Goal: Information Seeking & Learning: Learn about a topic

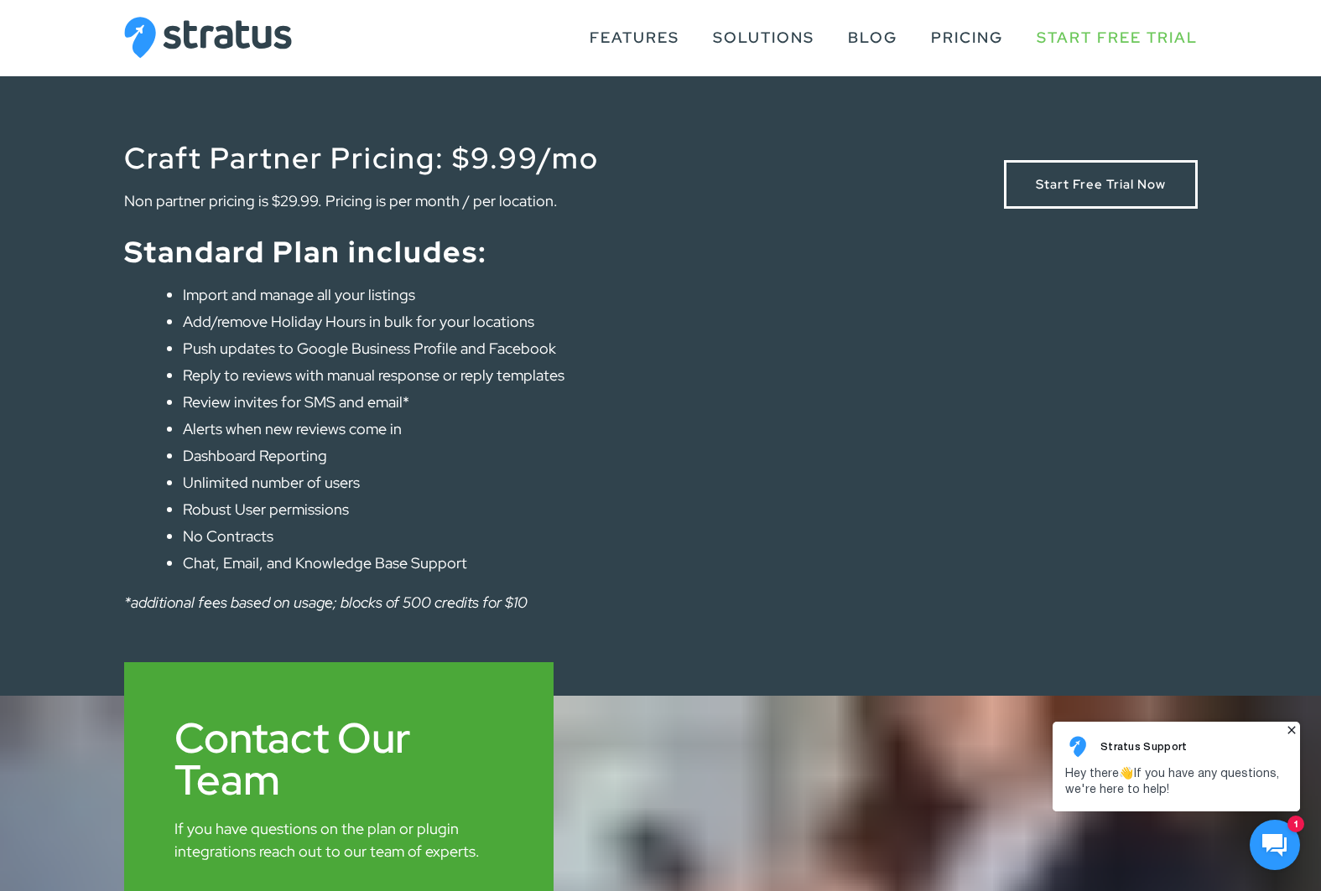
scroll to position [1232, 0]
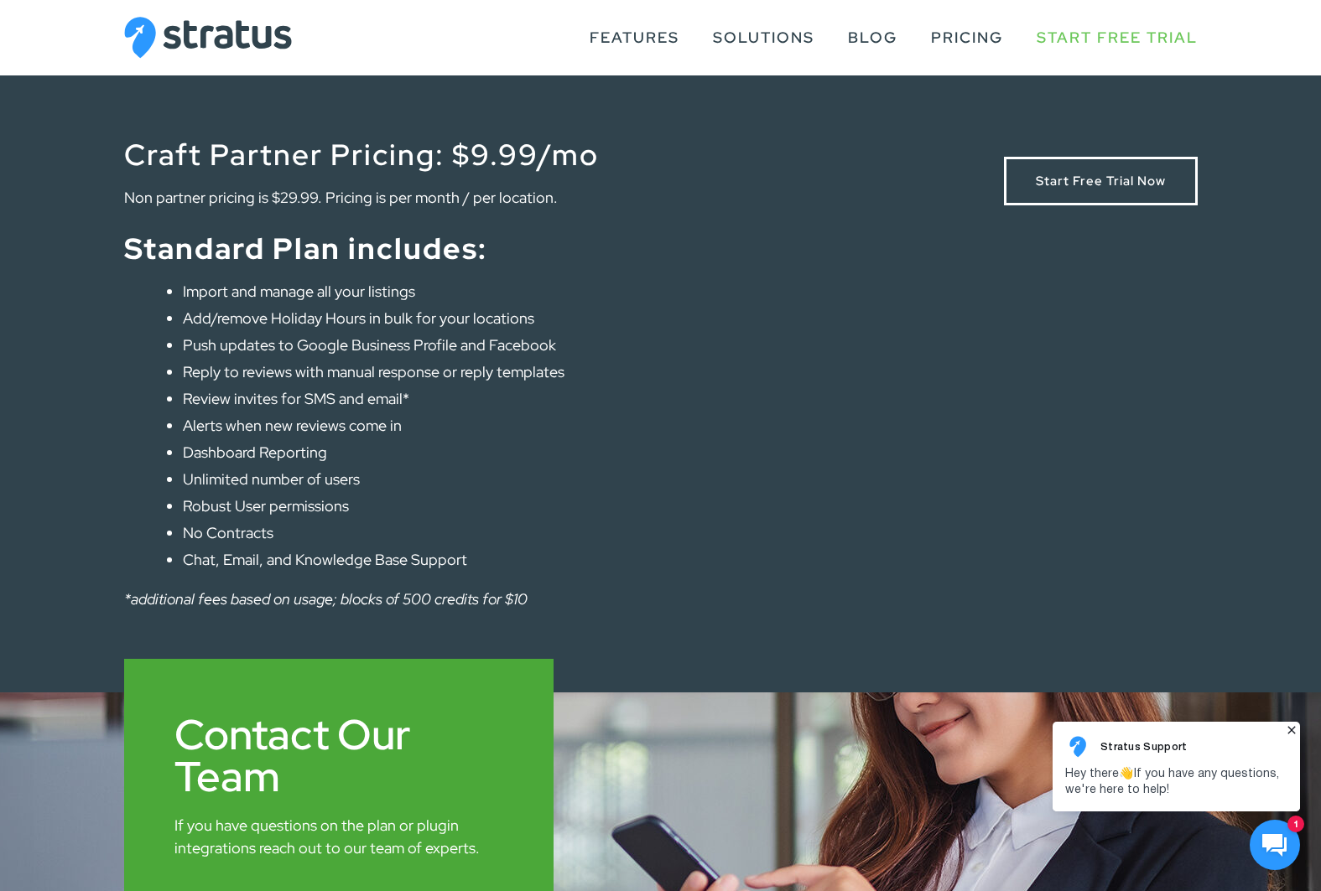
click at [55, 433] on article "Craft Partner Pricing: $9.99/mo Non partner pricing is $29.99. Pricing is per m…" at bounding box center [660, 383] width 1321 height 620
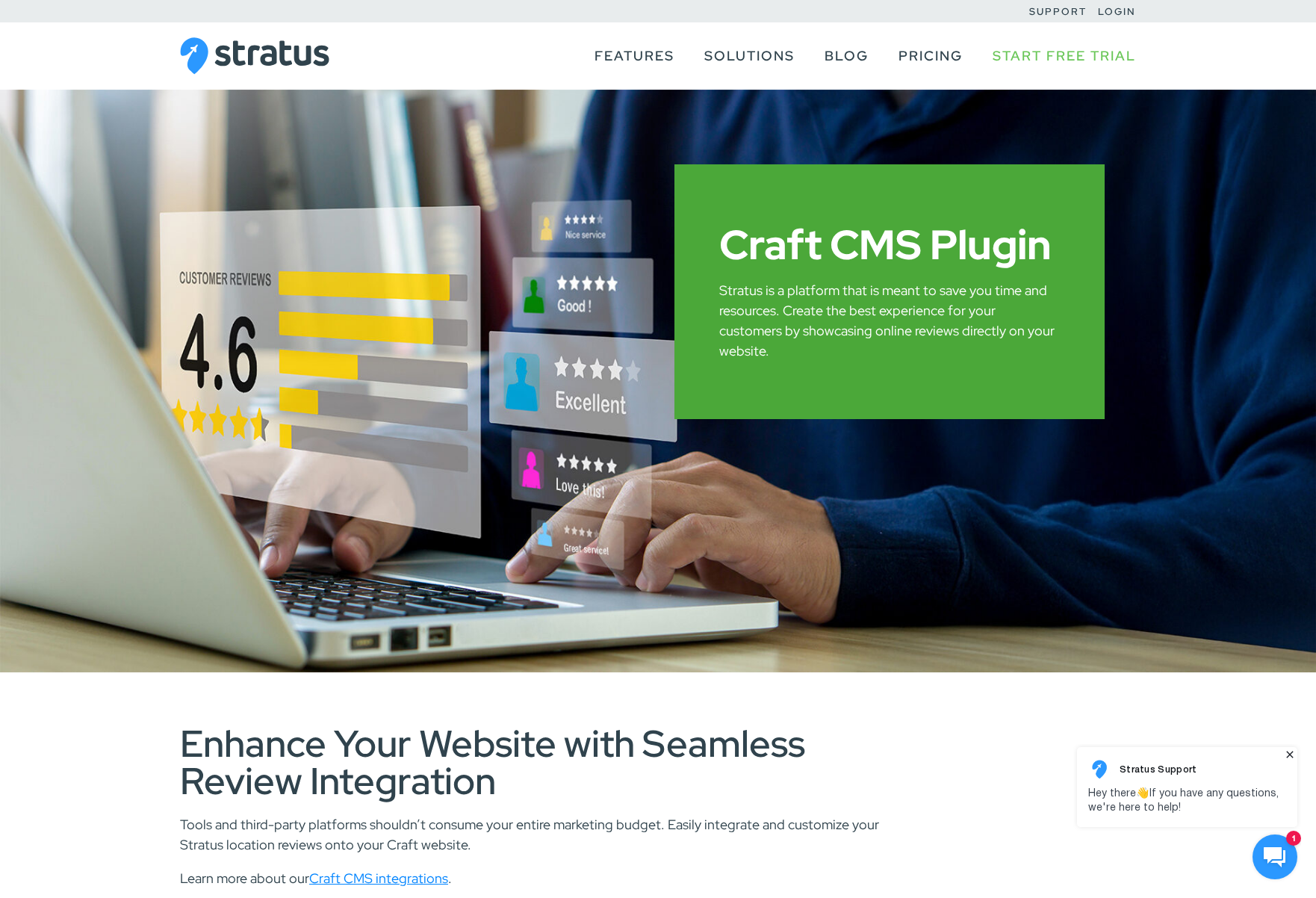
scroll to position [0, 0]
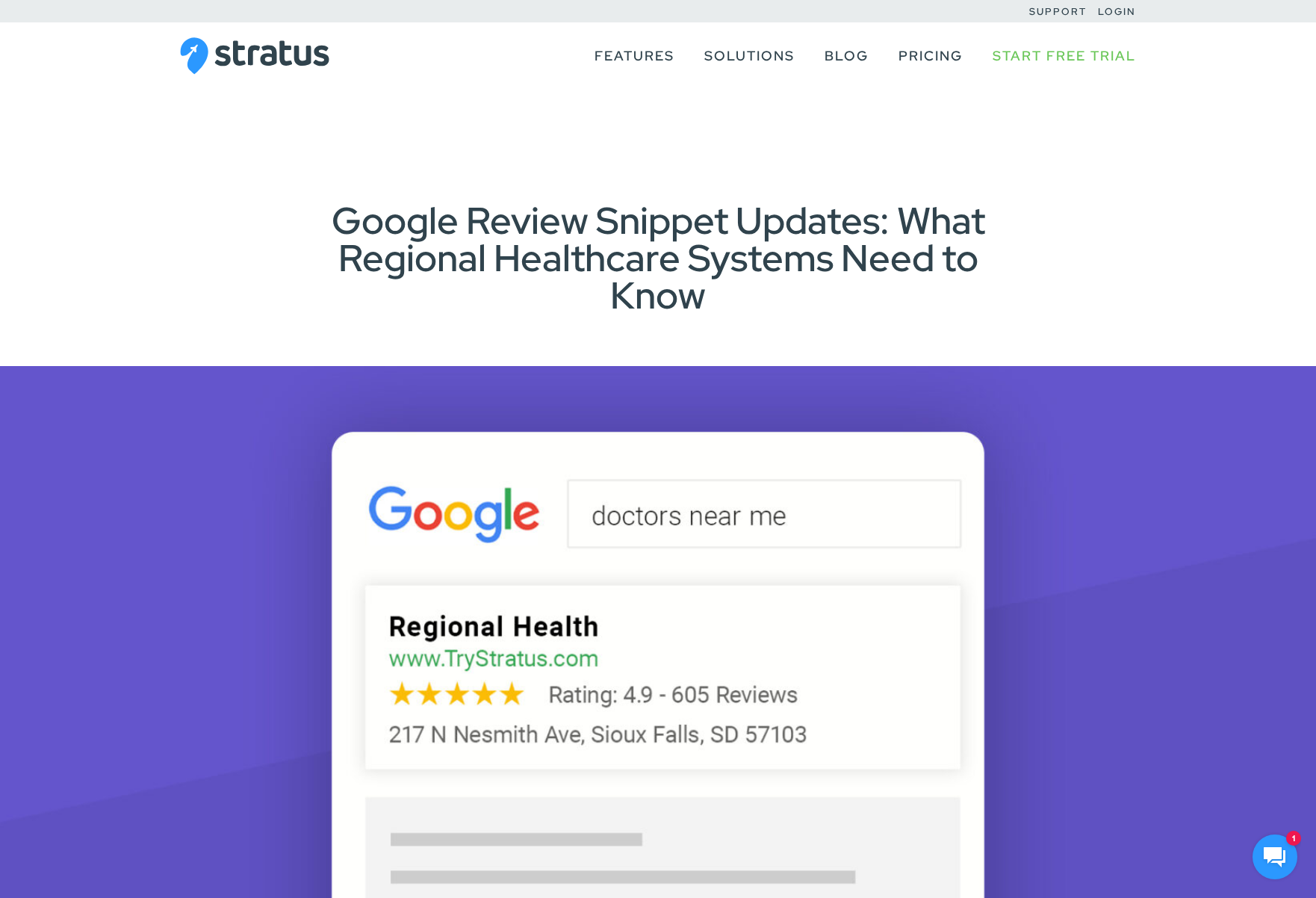
click at [210, 236] on div "Google Review Snippet Updates: What Regional Healthcare Systems Need to Know" at bounding box center [658, 257] width 1019 height 112
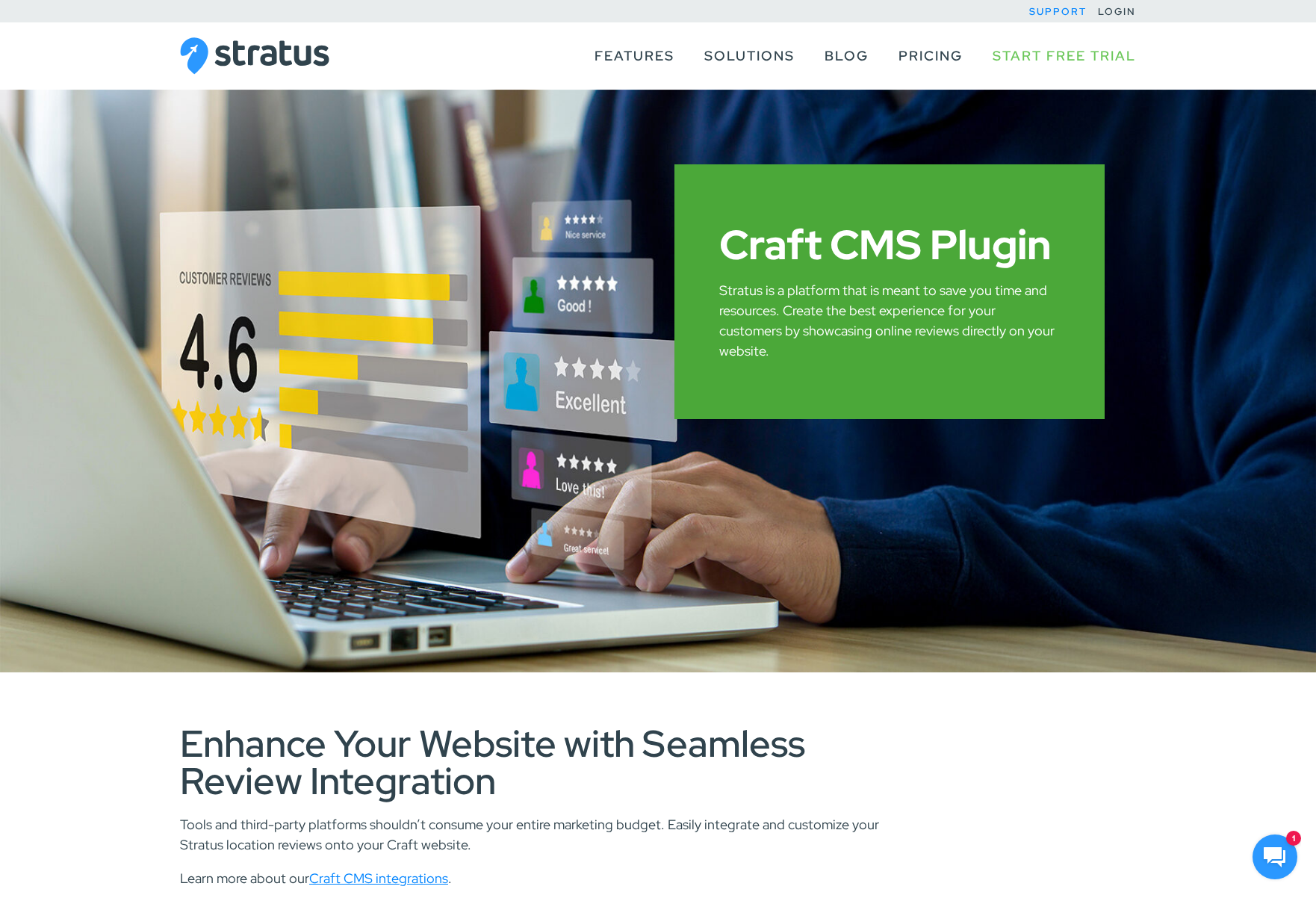
click at [1062, 12] on link "Support" at bounding box center [1058, 12] width 58 height 12
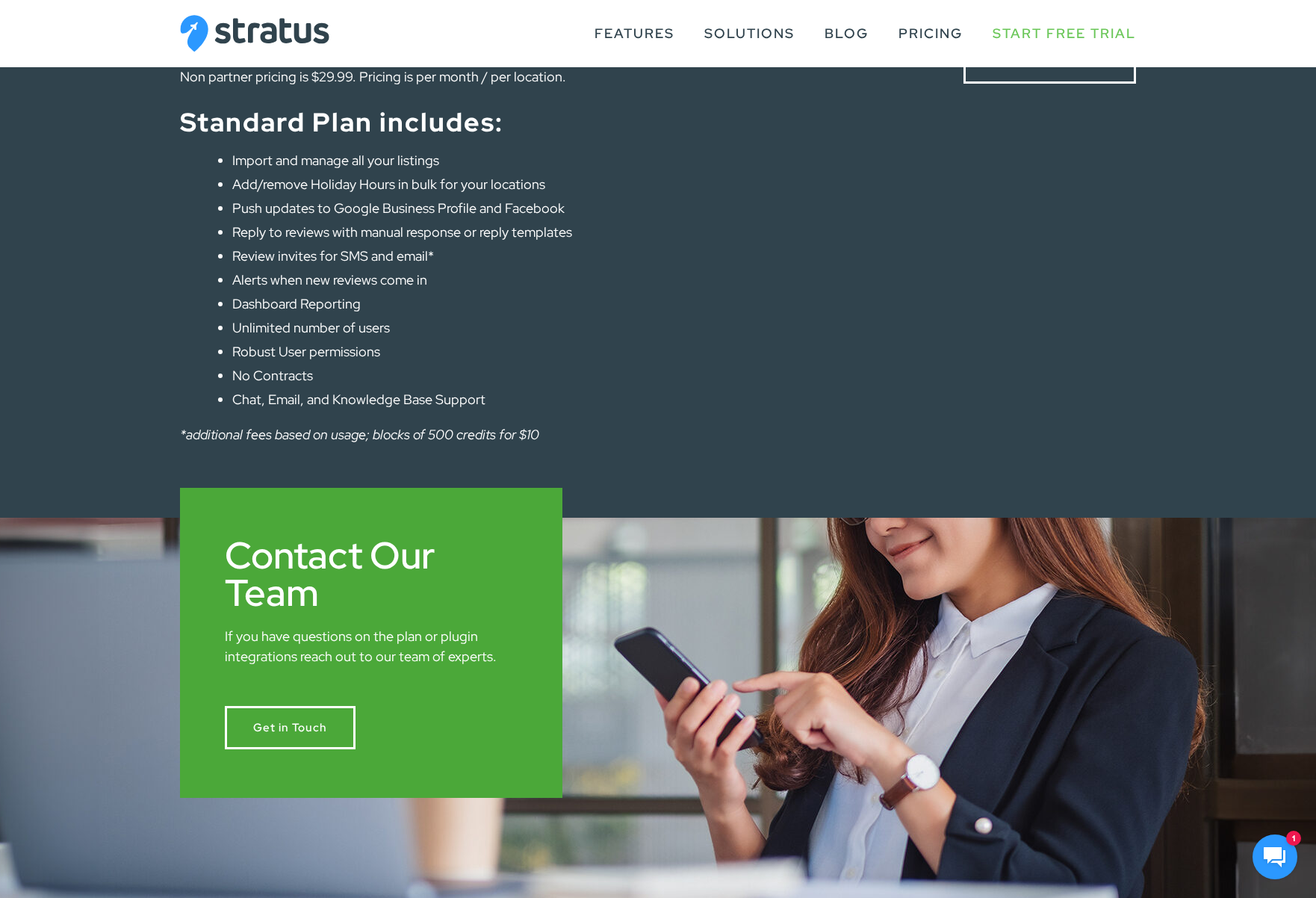
click at [99, 463] on article "Craft Partner Pricing: $9.99/mo Non partner pricing is $29.99. Pricing is per m…" at bounding box center [658, 241] width 1316 height 552
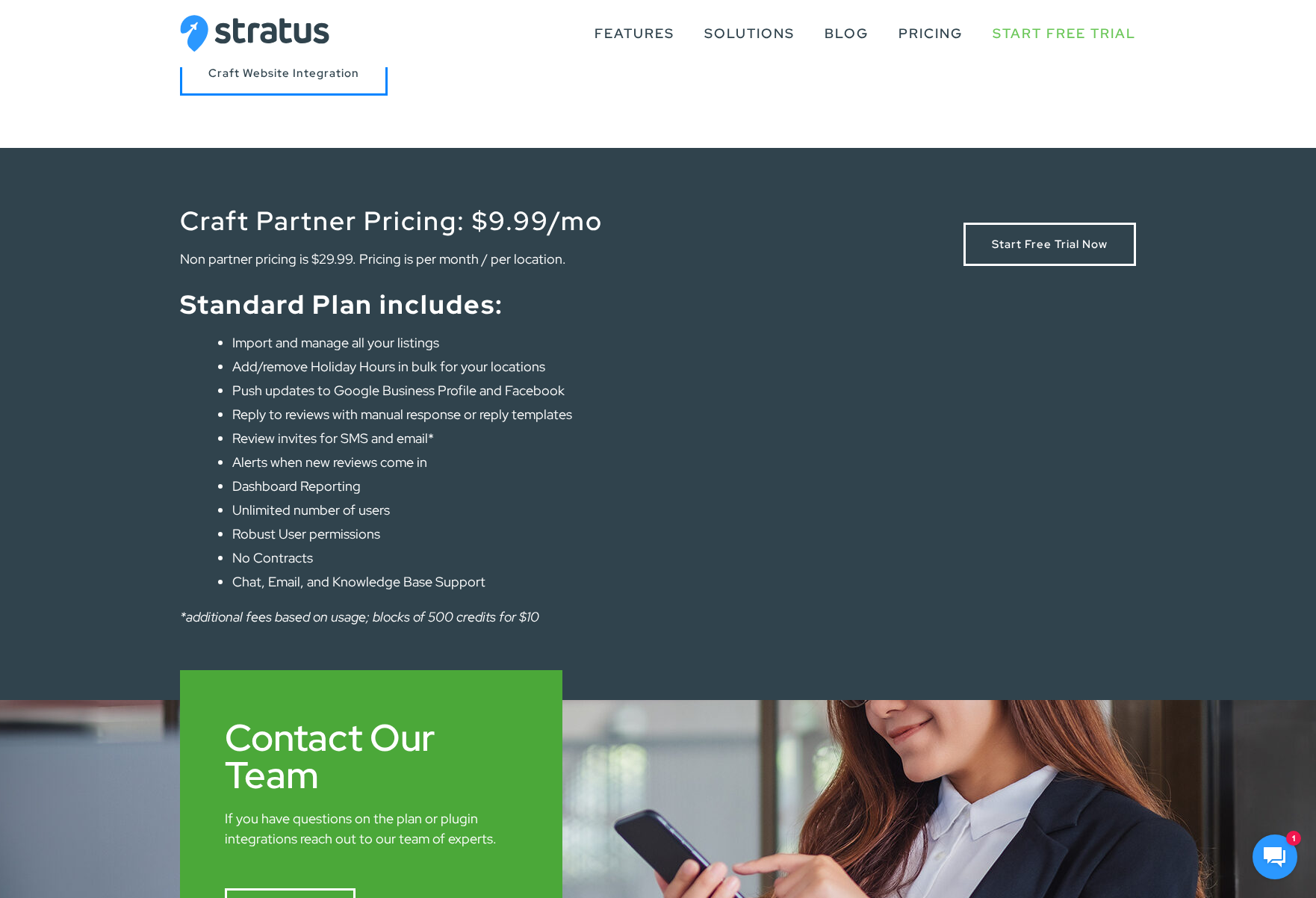
scroll to position [1076, 0]
click at [99, 463] on article "Craft Partner Pricing: $9.99/mo Non partner pricing is $29.99. Pricing is per m…" at bounding box center [658, 424] width 1316 height 552
click at [100, 467] on article "Craft Partner Pricing: $9.99/mo Non partner pricing is $29.99. Pricing is per m…" at bounding box center [658, 424] width 1316 height 552
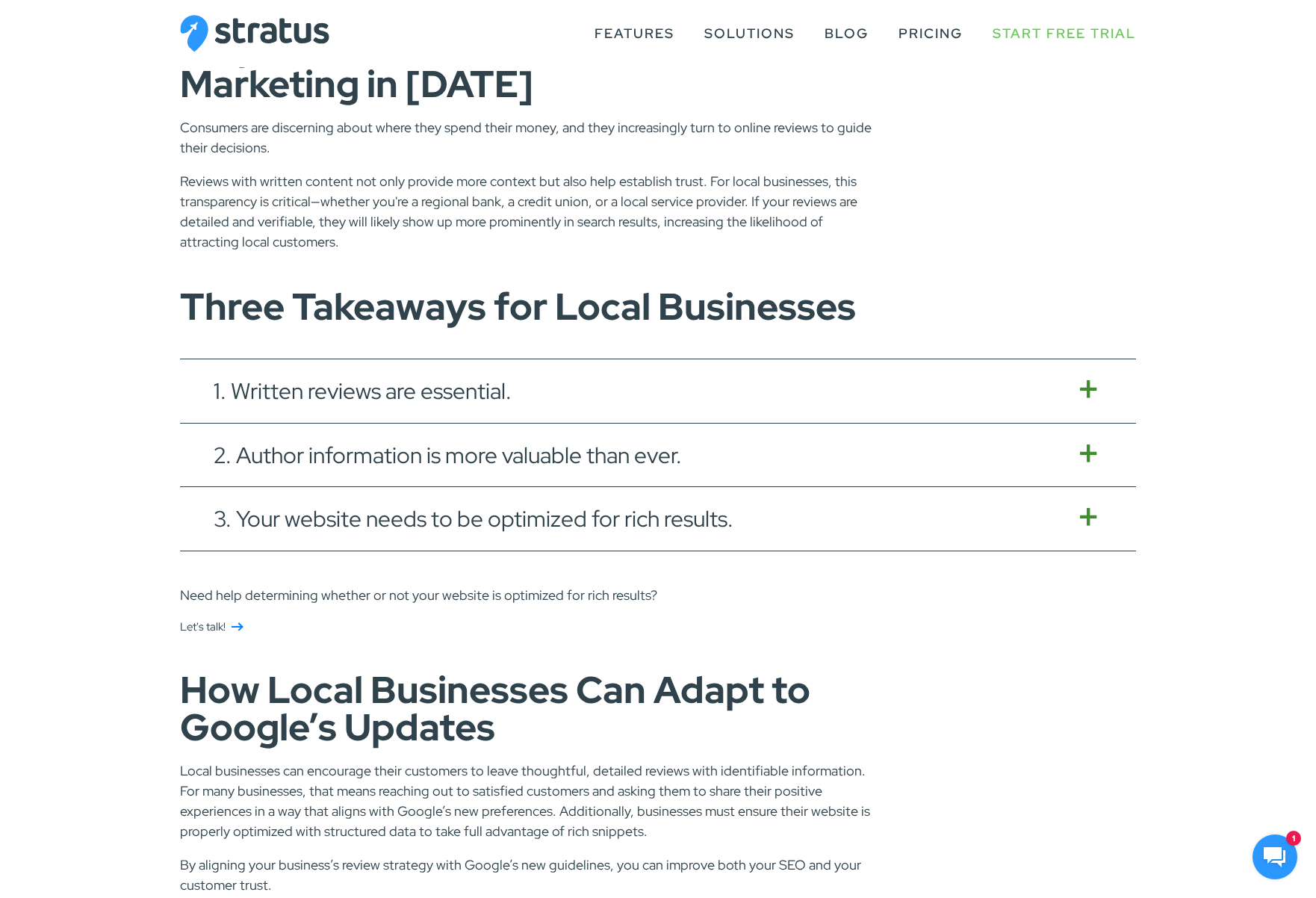
scroll to position [2002, 0]
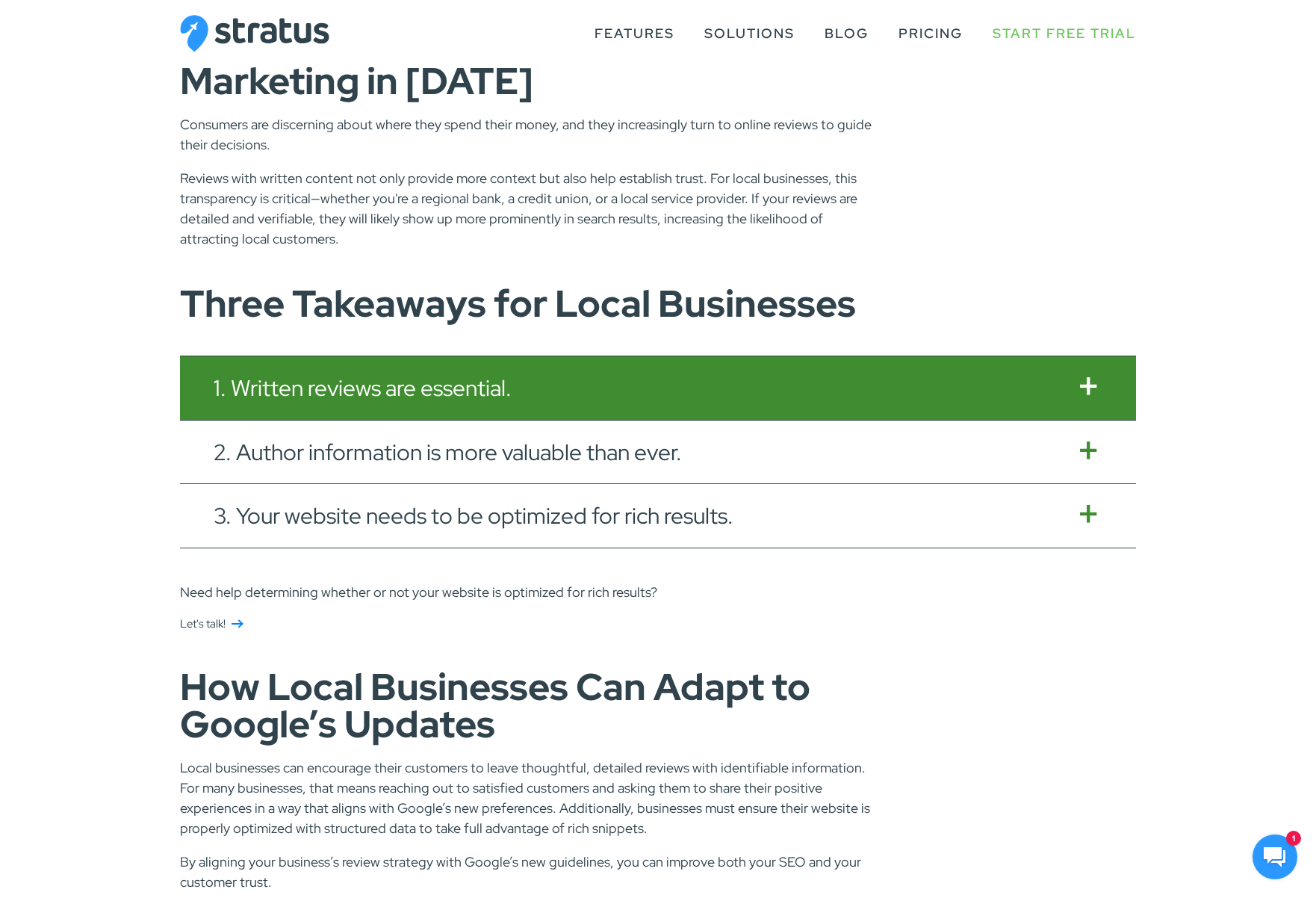
click at [372, 388] on button "1. Written reviews are essential." at bounding box center [657, 388] width 955 height 63
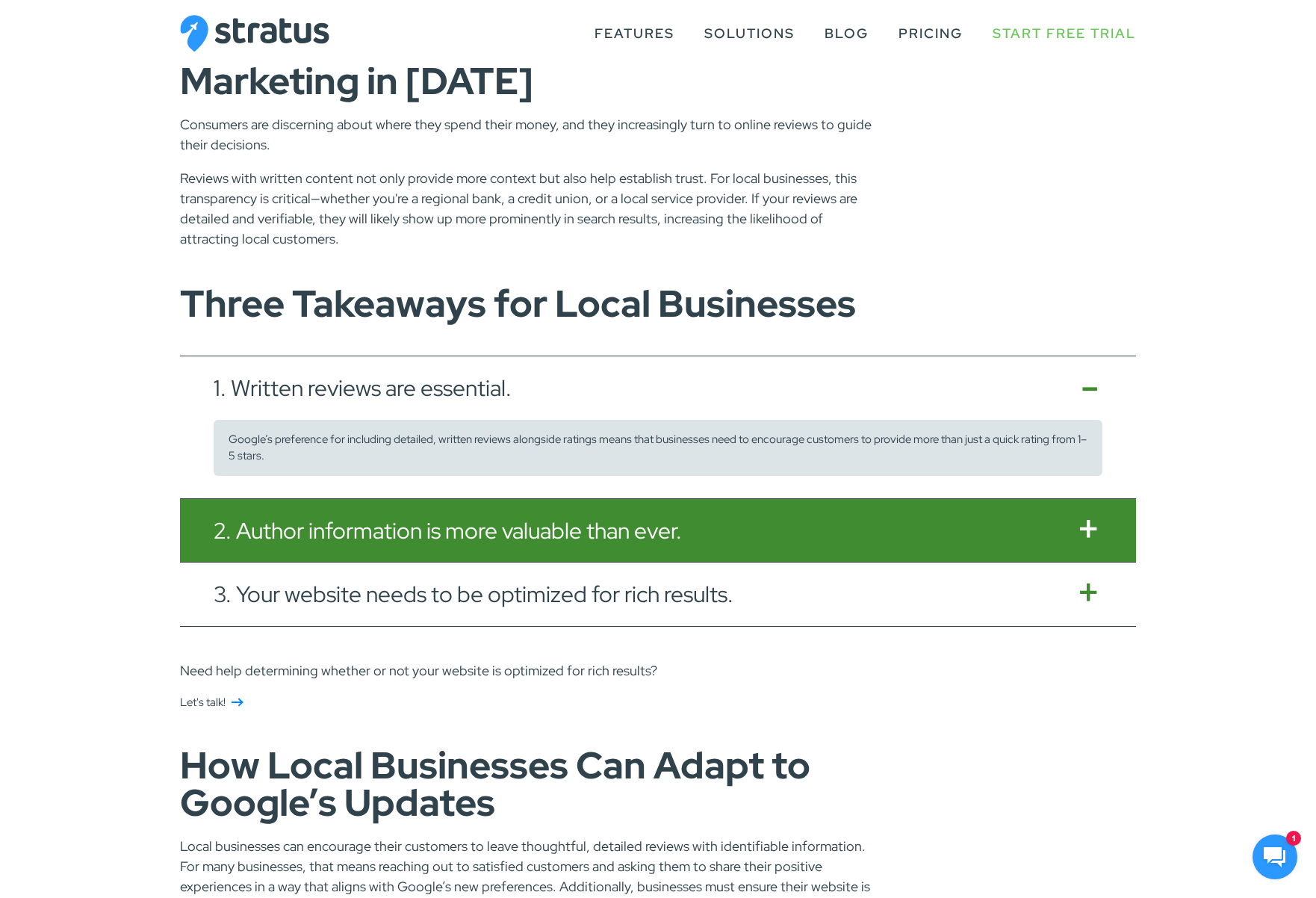
click at [418, 535] on button "2. Author information is more valuable than ever." at bounding box center [657, 530] width 955 height 63
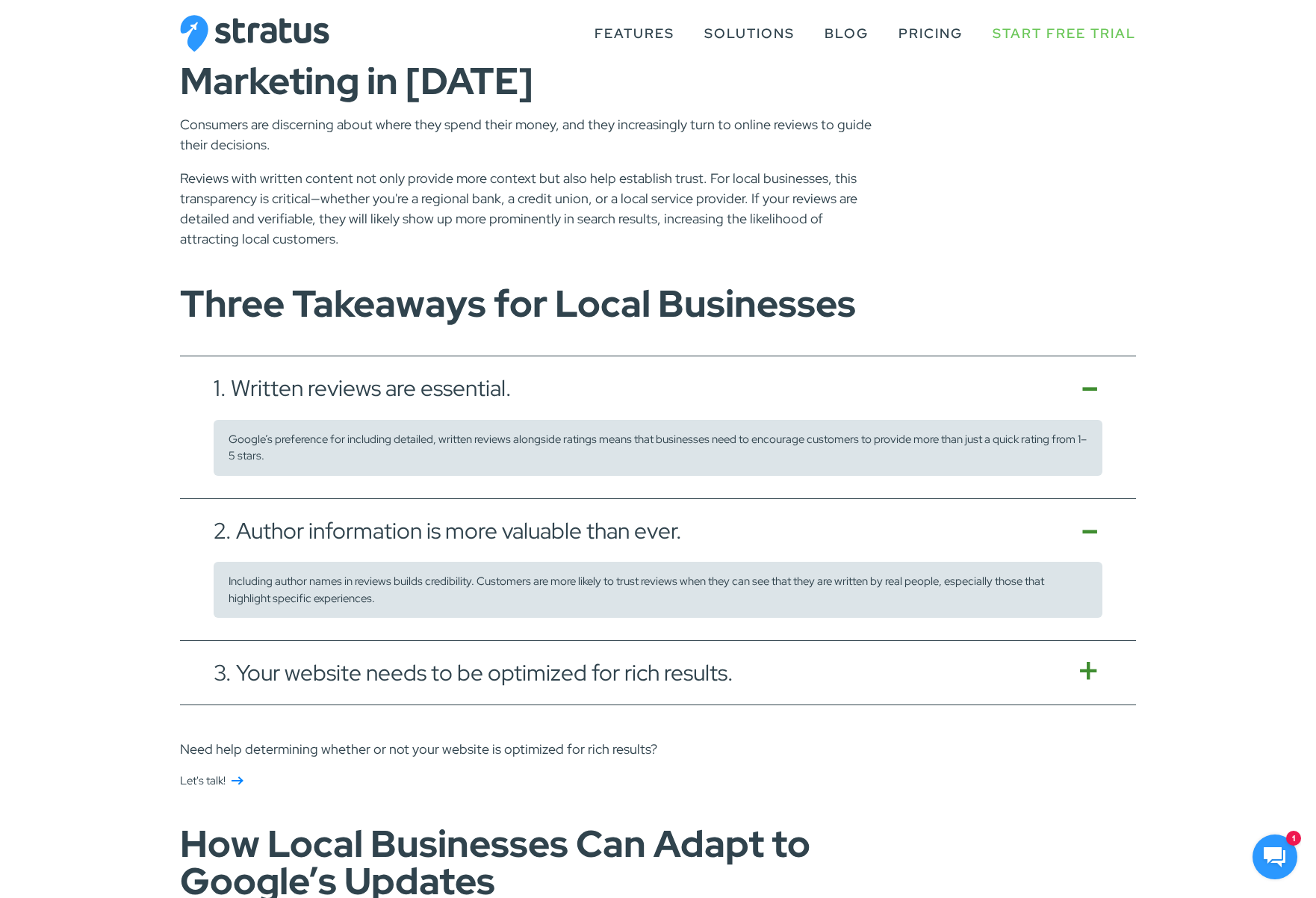
click at [456, 627] on div "2. Author information is more valuable than ever. Including author names in rev…" at bounding box center [657, 570] width 955 height 143
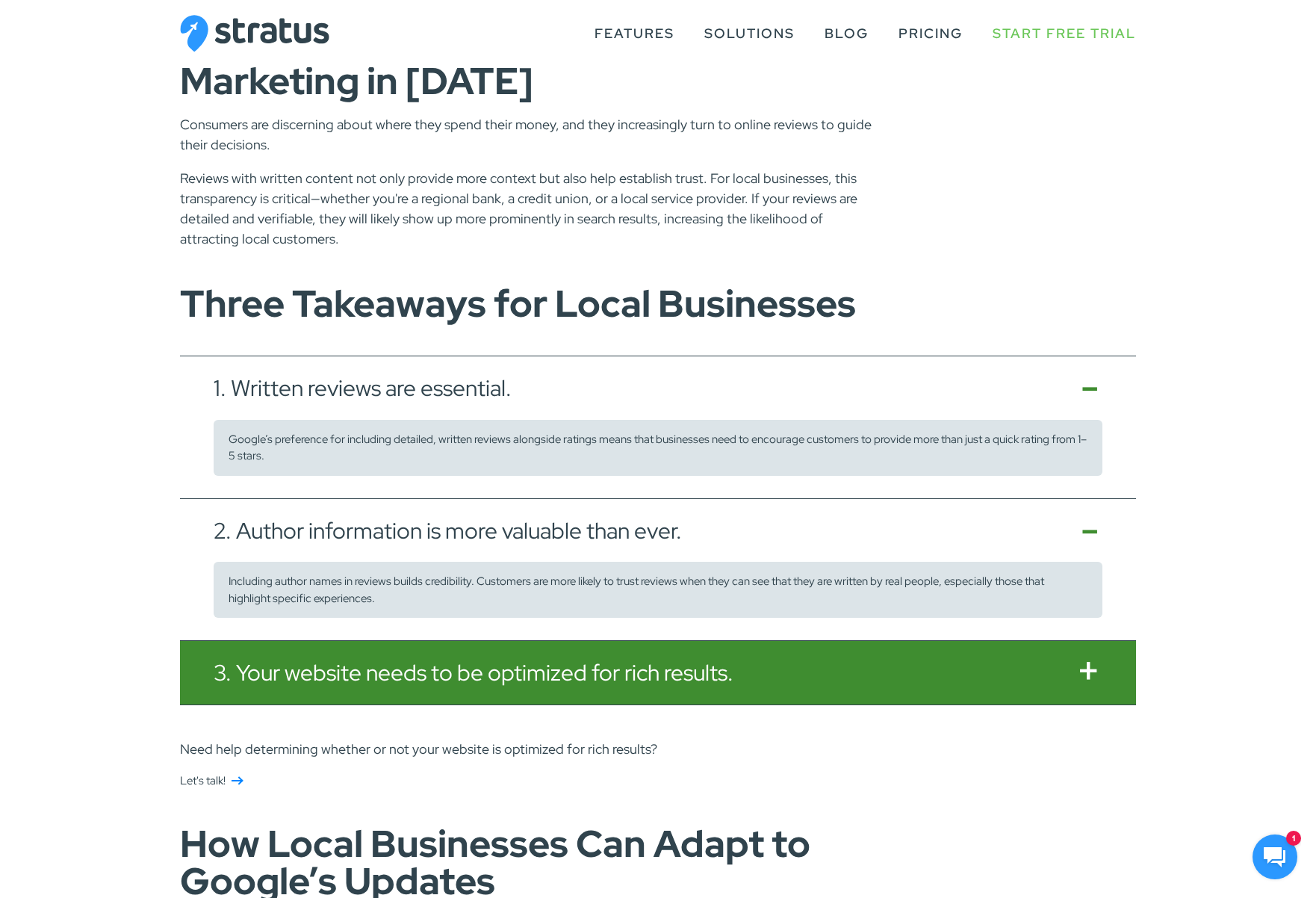
click at [461, 657] on button "3. Your website needs to be optimized for rich results." at bounding box center [657, 673] width 955 height 63
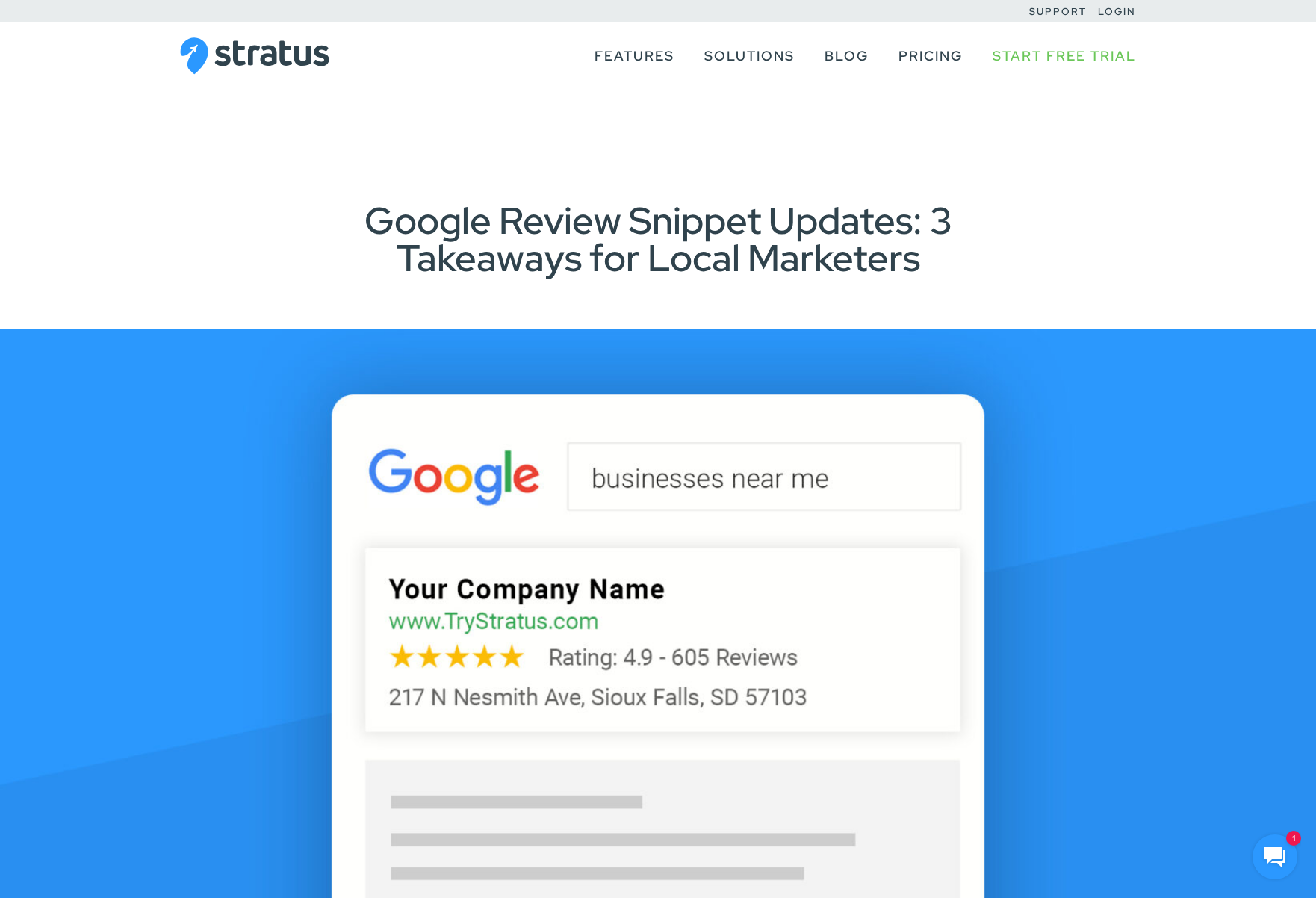
scroll to position [0, 0]
click at [206, 260] on div "Google Review Snippet Updates: 3 Takeaways for Local Marketers" at bounding box center [658, 239] width 1019 height 75
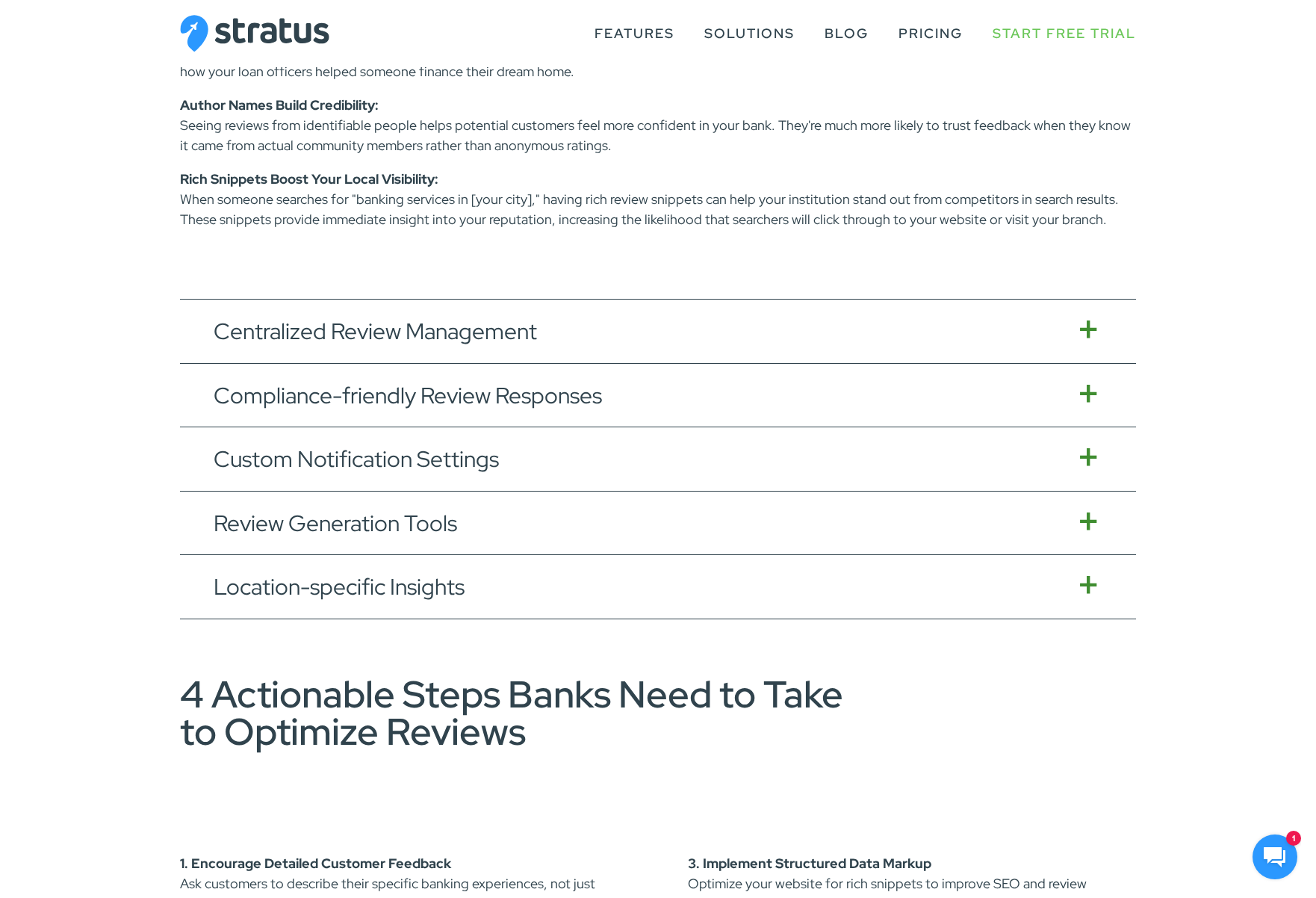
scroll to position [2052, 0]
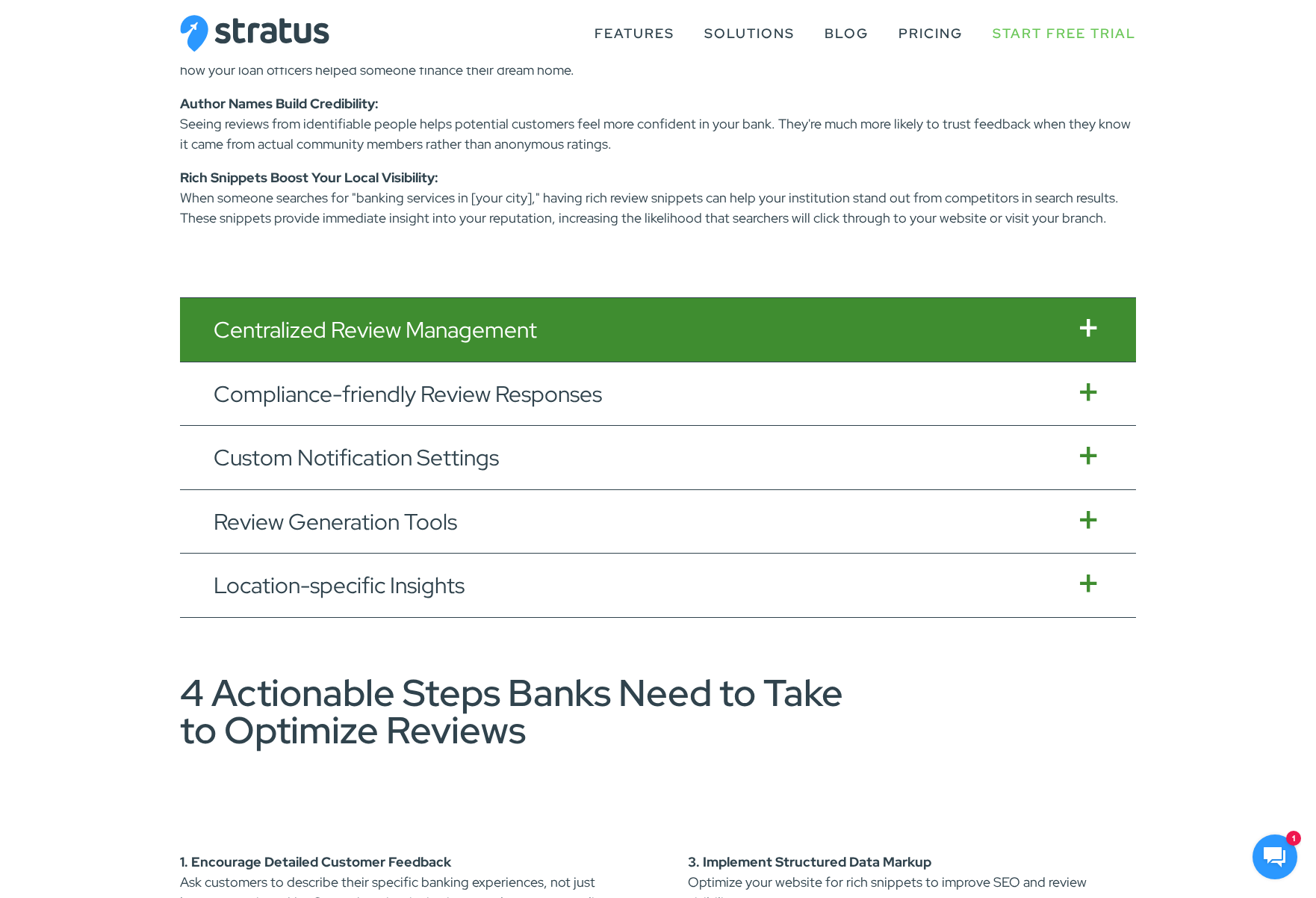
click at [382, 324] on button "Centralized Review Management" at bounding box center [657, 330] width 955 height 63
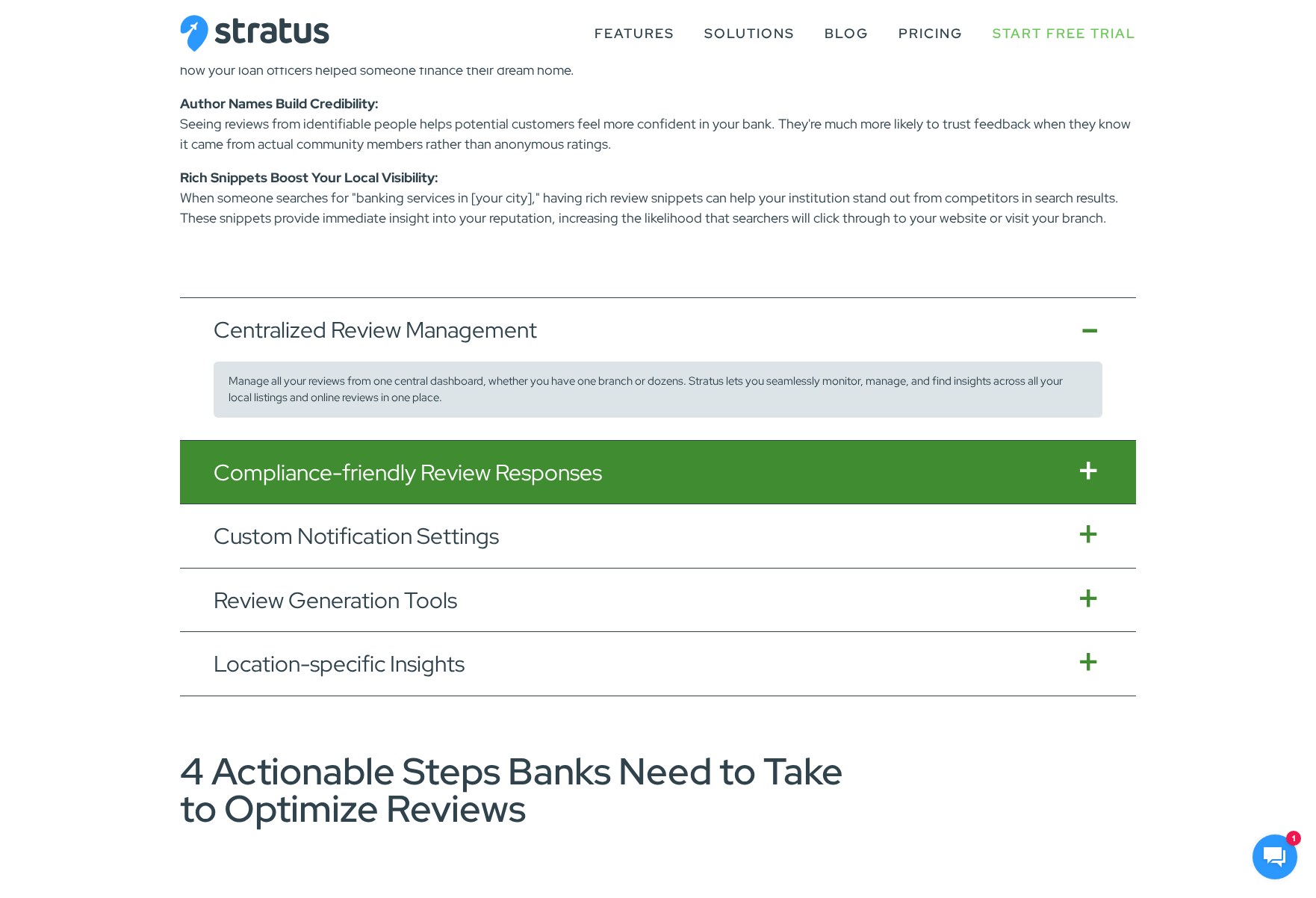
click at [459, 475] on button "Compliance-friendly Review Responses" at bounding box center [657, 472] width 955 height 63
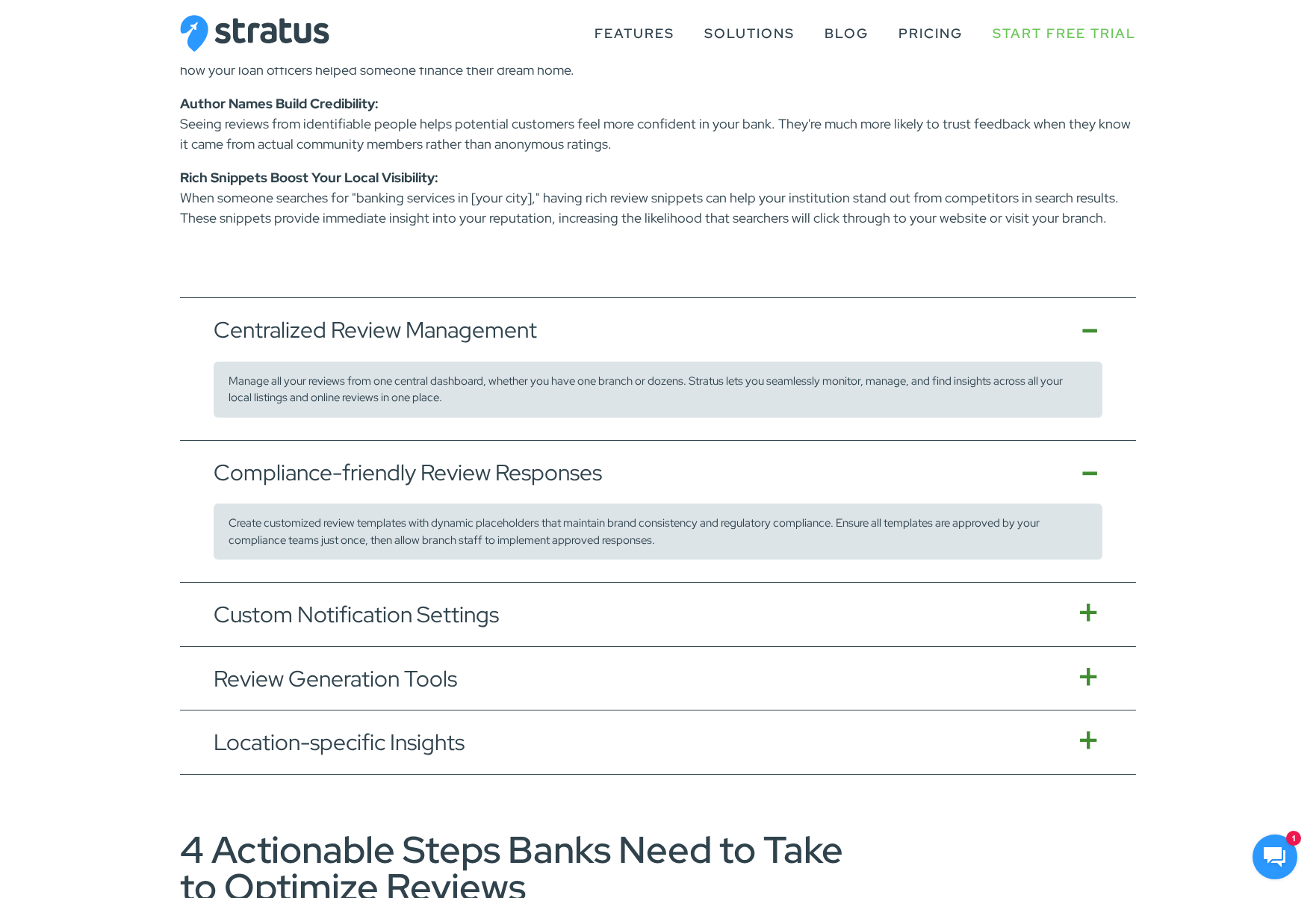
drag, startPoint x: 465, startPoint y: 614, endPoint x: 465, endPoint y: 658, distance: 44.0
click at [465, 614] on button "Custom Notification Settings" at bounding box center [657, 614] width 955 height 63
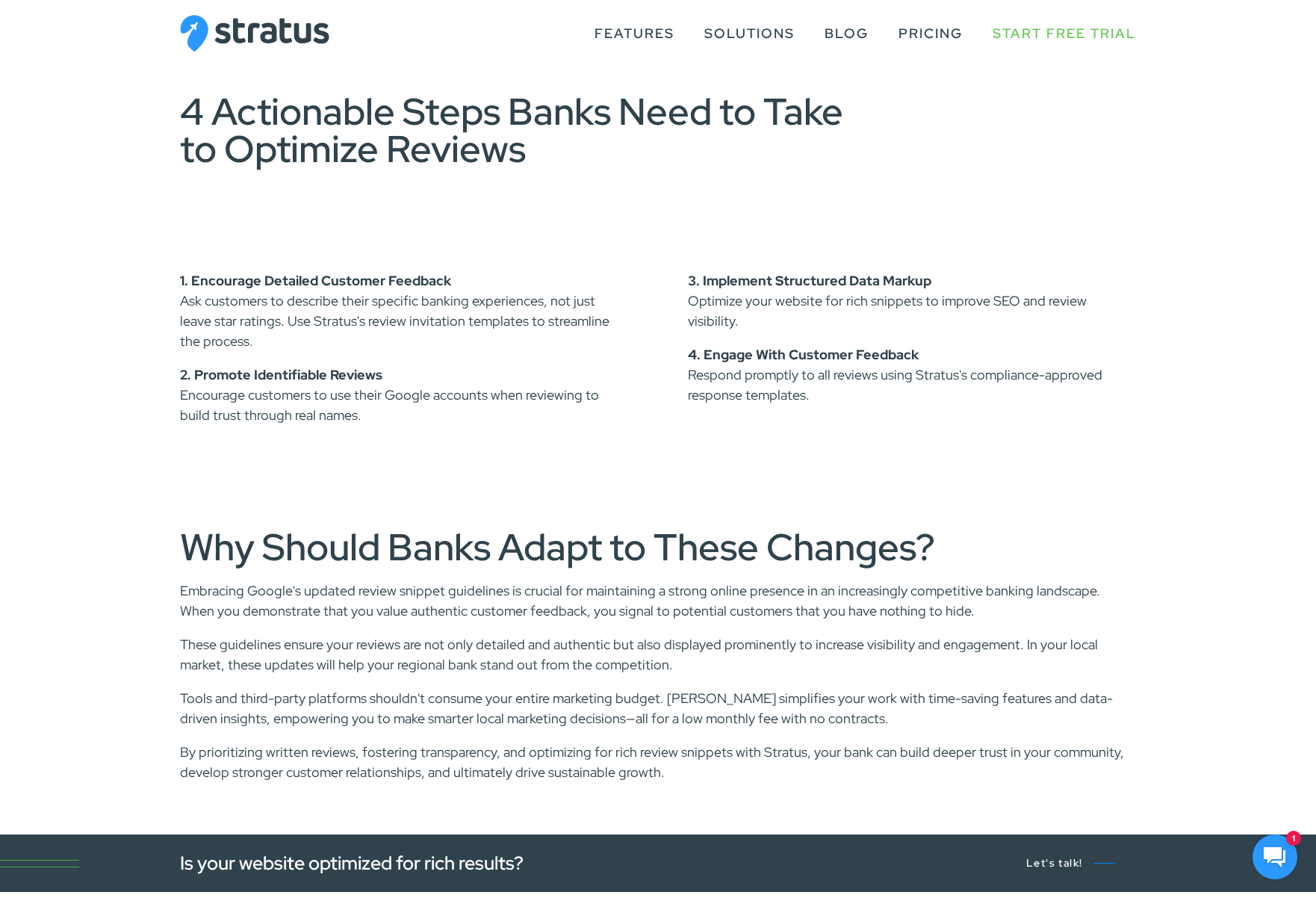
click at [83, 313] on div "1. Encourage Detailed Customer Feedback Ask customers to describe their specifi…" at bounding box center [658, 347] width 1316 height 182
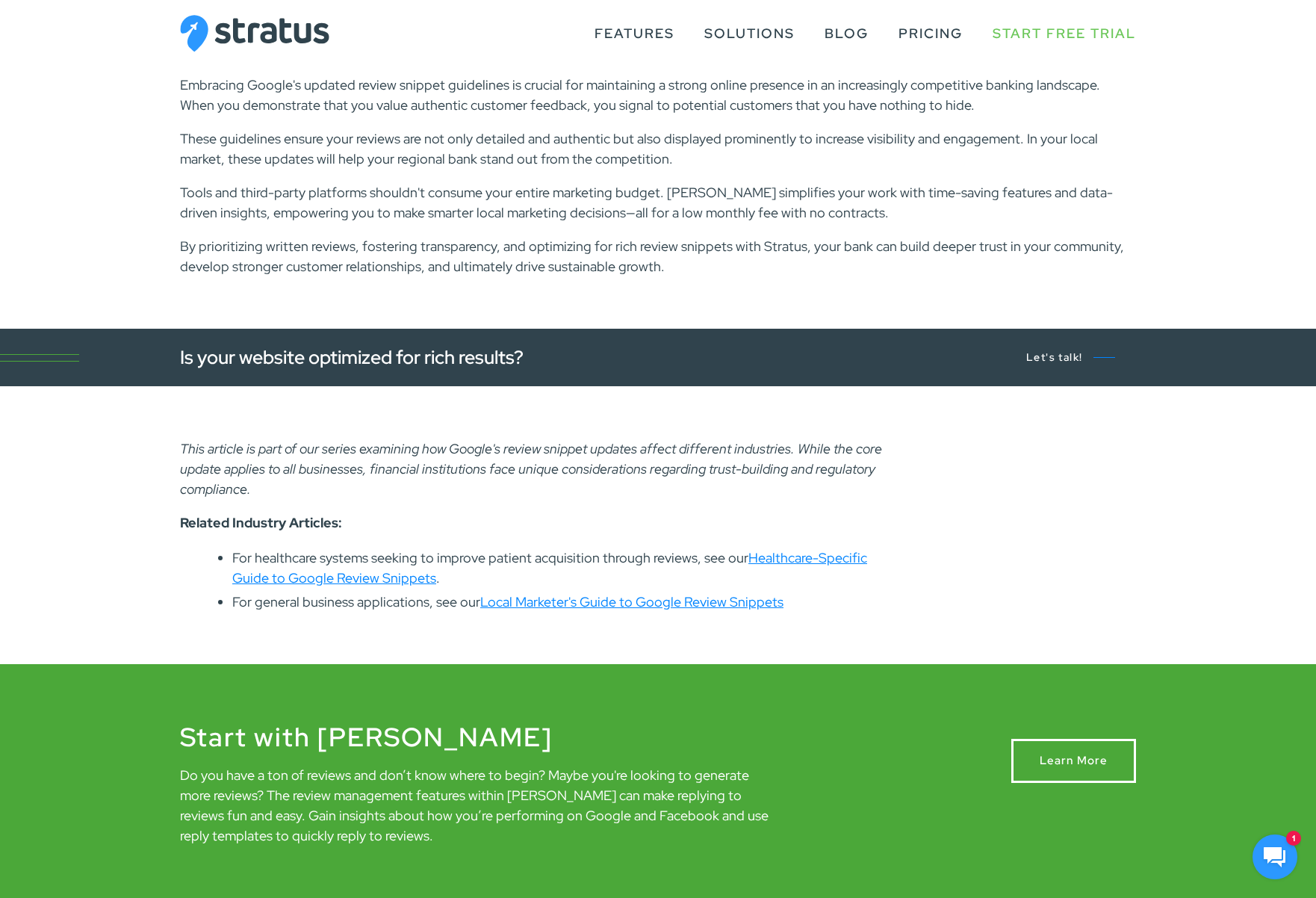
scroll to position [3357, 0]
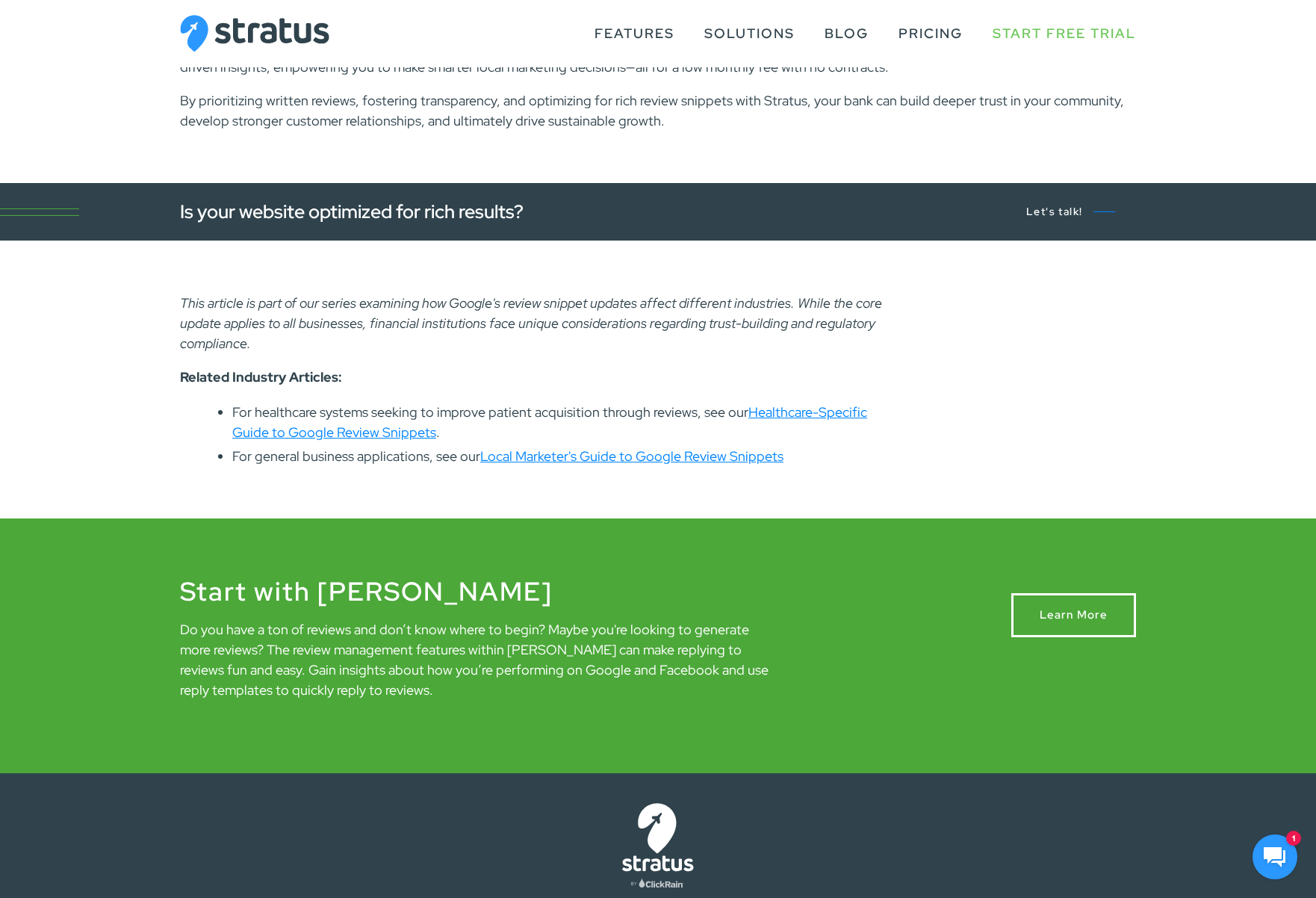
scroll to position [3503, 0]
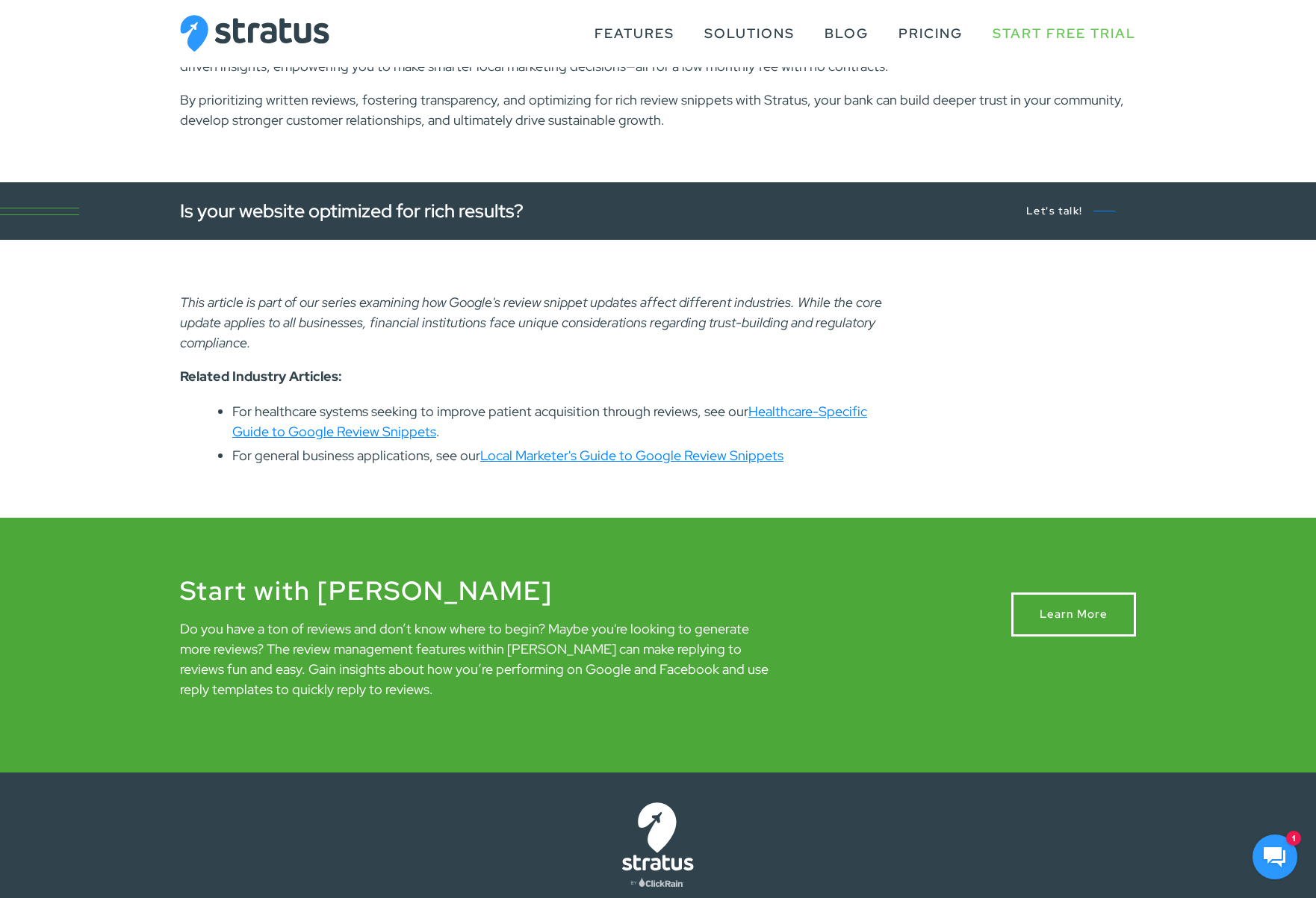
click at [585, 455] on link "Local Marketer's Guide to Google Review Snippets" at bounding box center [631, 455] width 303 height 17
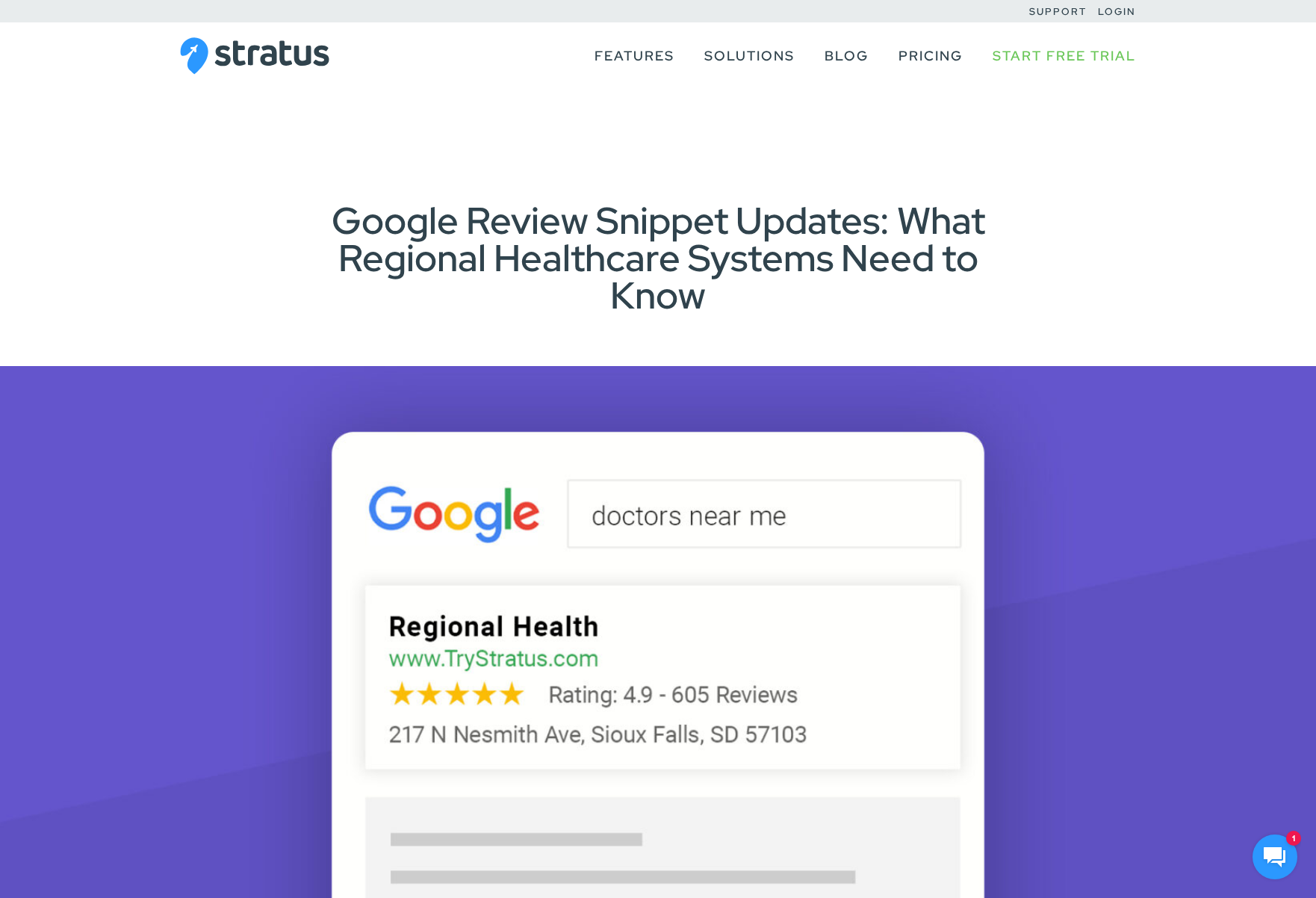
click at [280, 239] on div "Google Review Snippet Updates: What Regional Healthcare Systems Need to Know" at bounding box center [658, 257] width 1019 height 112
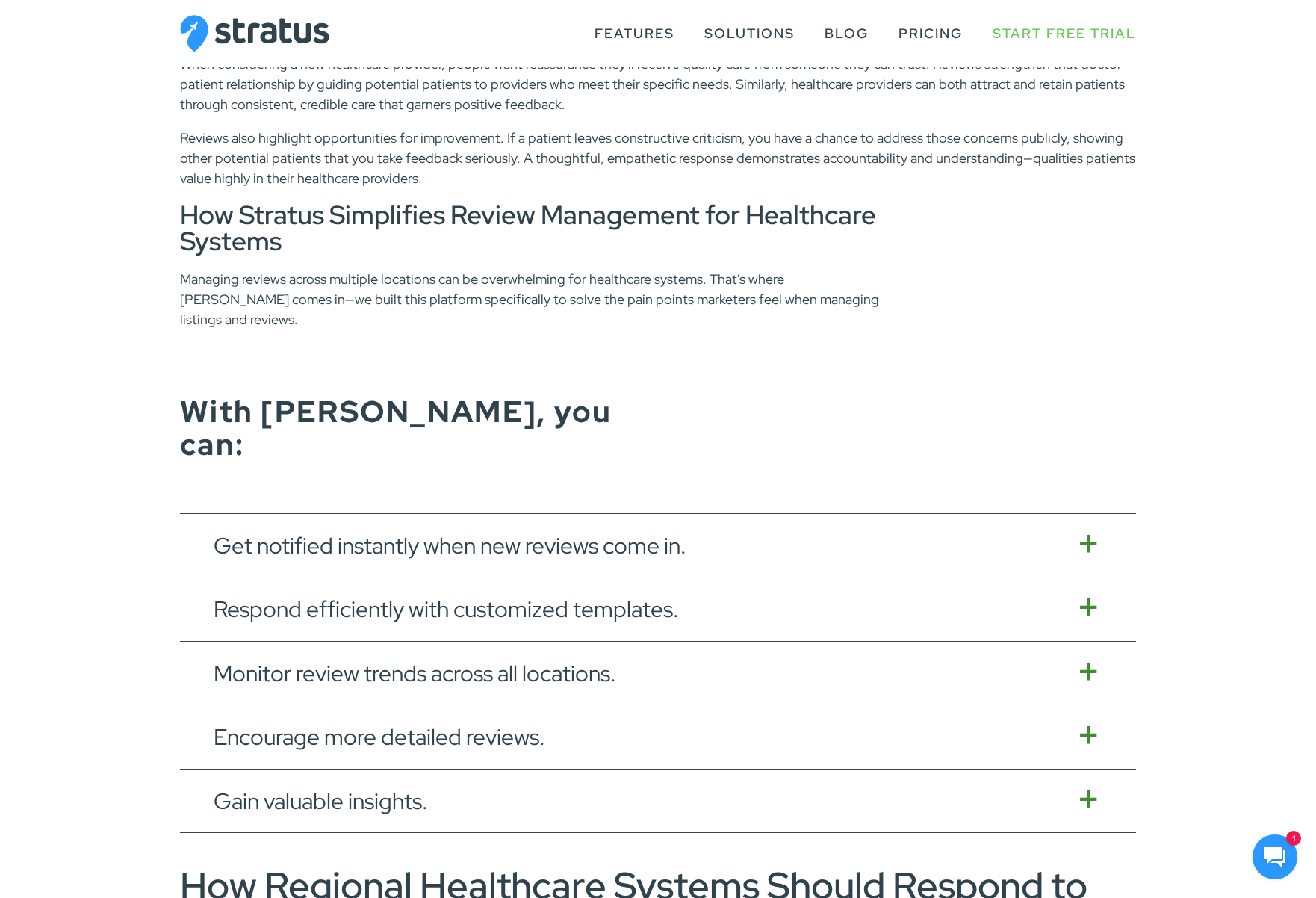
scroll to position [2324, 0]
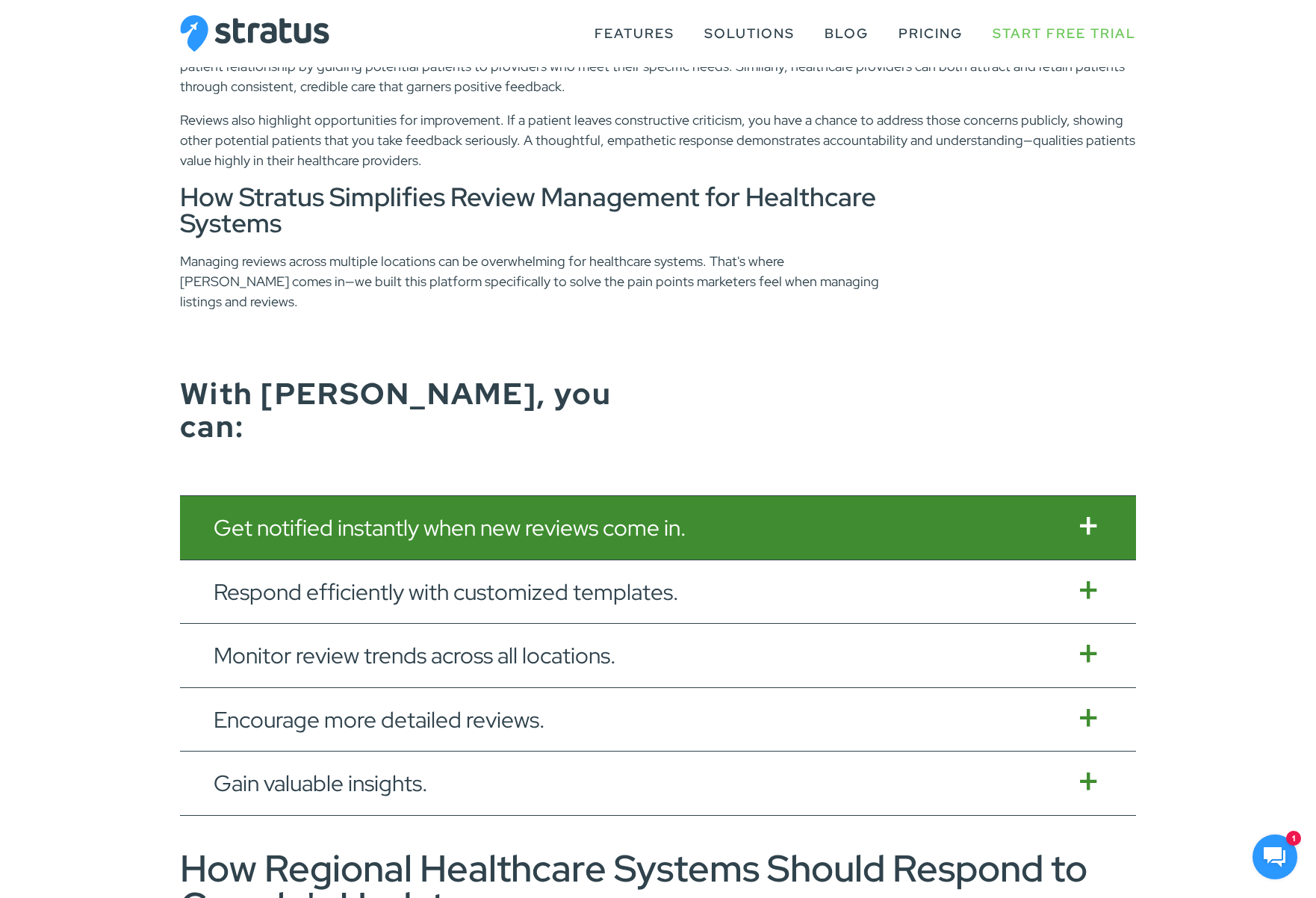
click at [346, 496] on button "Get notified instantly when new reviews come in." at bounding box center [657, 527] width 955 height 63
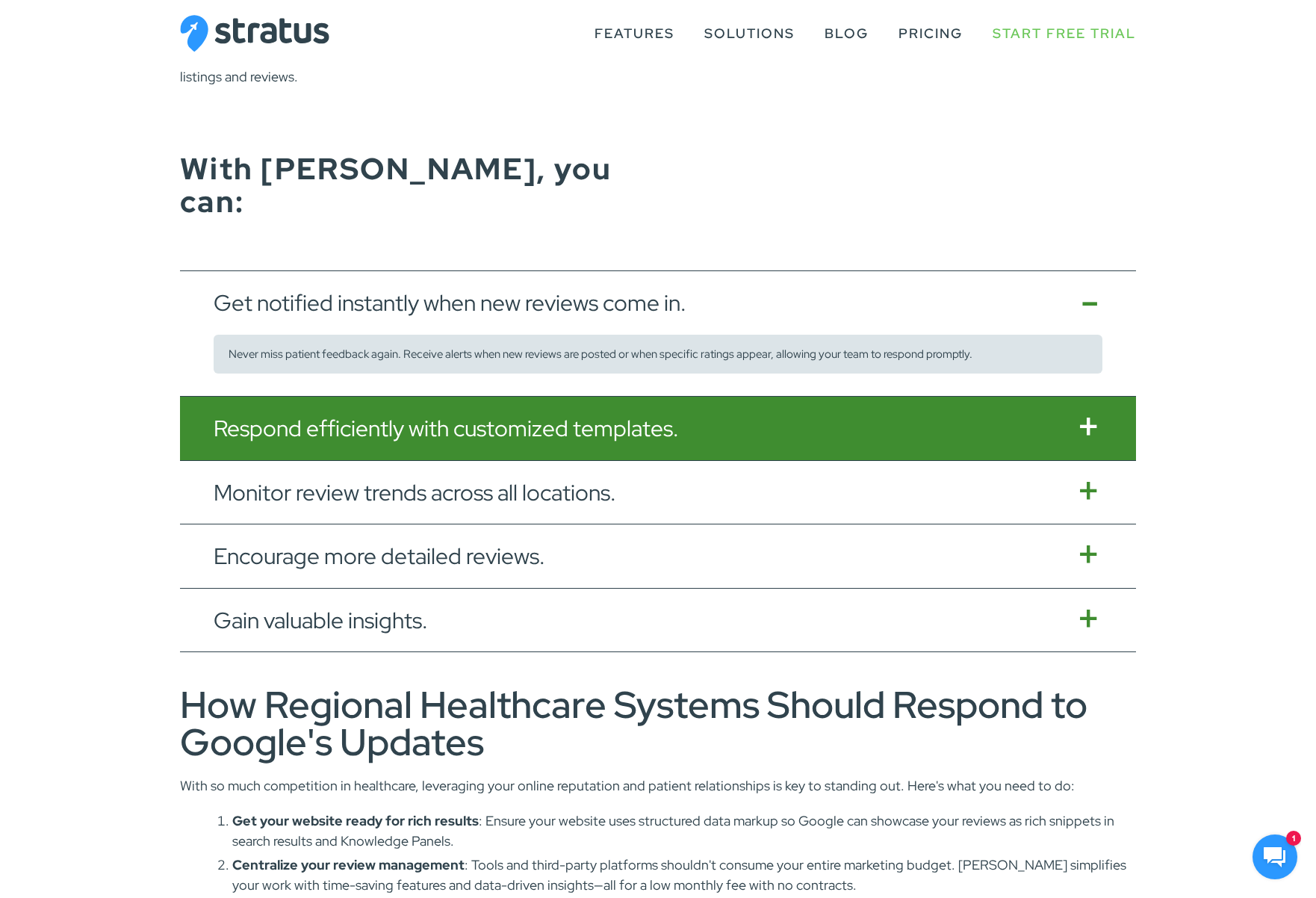
scroll to position [2552, 0]
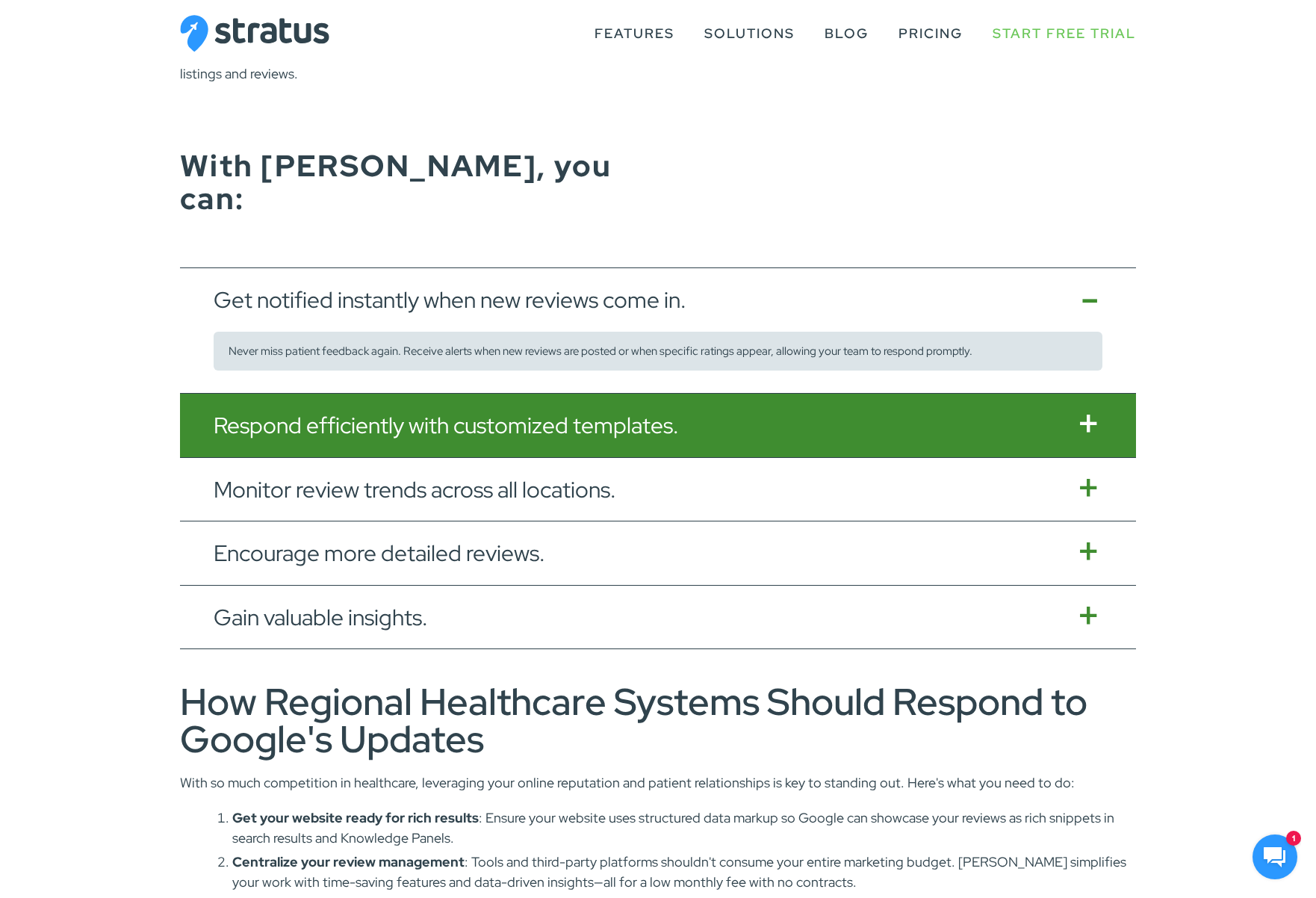
click at [336, 394] on button "Respond efficiently with customized templates." at bounding box center [657, 425] width 955 height 63
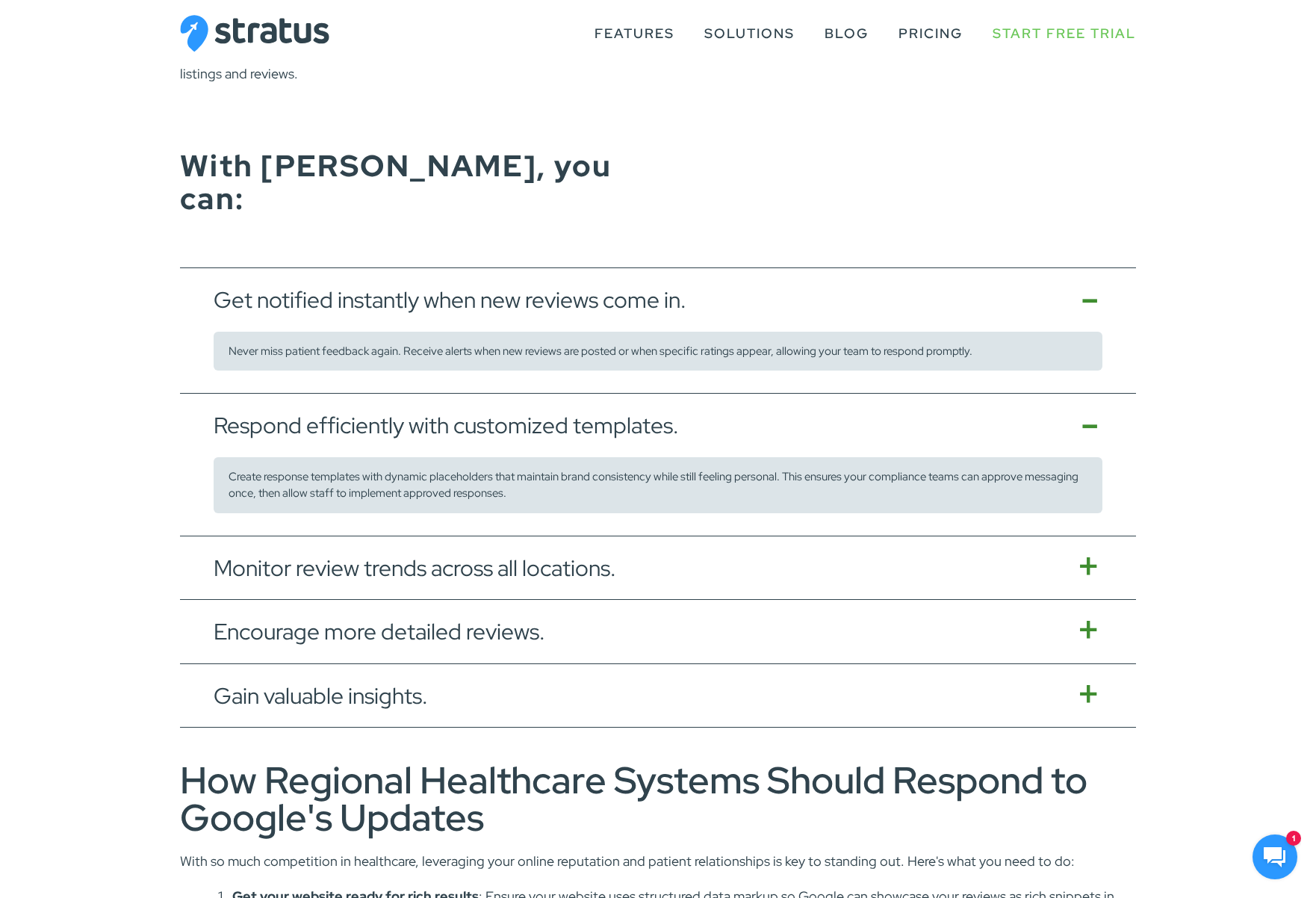
drag, startPoint x: 367, startPoint y: 510, endPoint x: 378, endPoint y: 576, distance: 66.9
click at [368, 536] on button "Monitor review trends across all locations." at bounding box center [657, 567] width 955 height 63
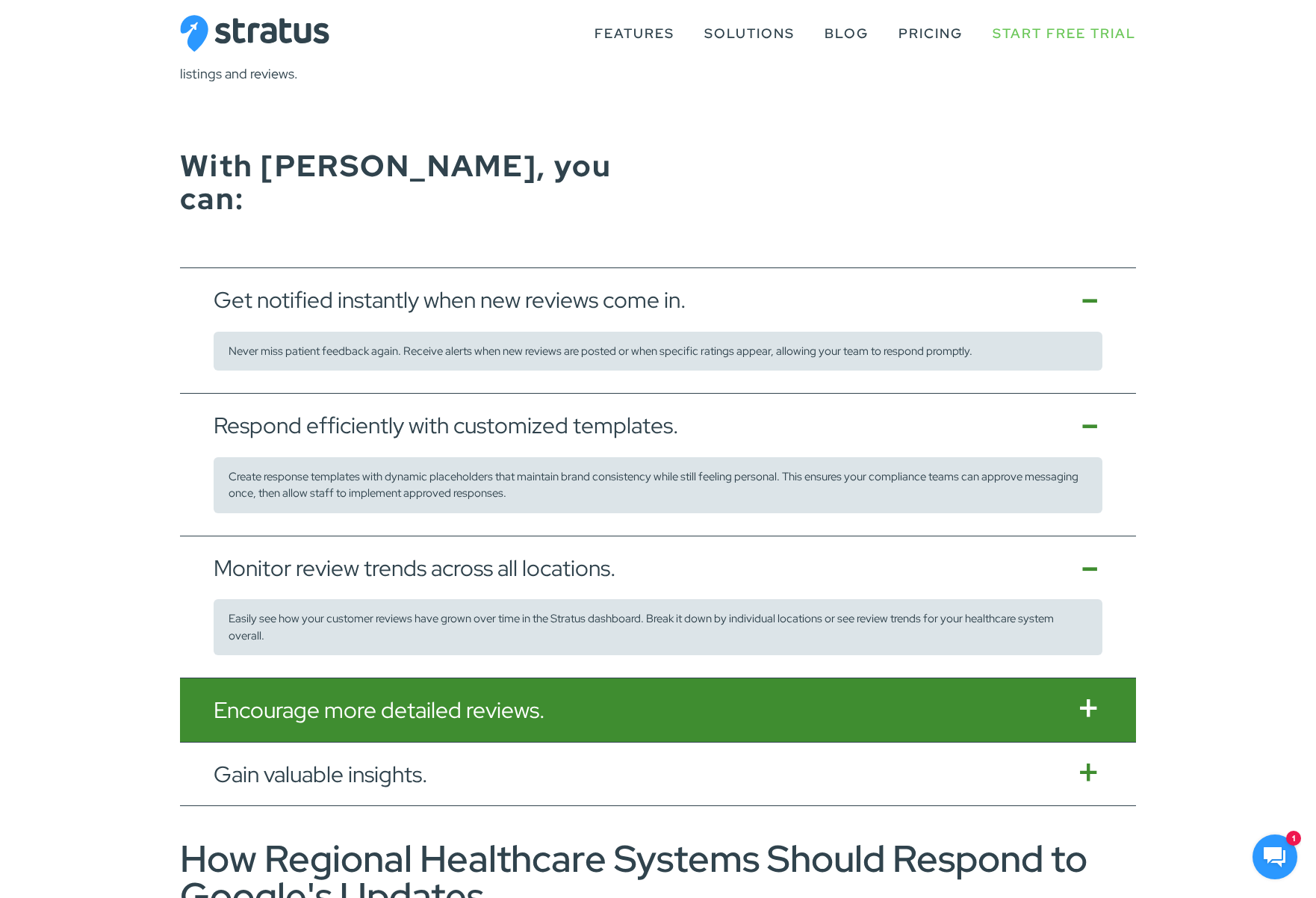
click at [382, 616] on div "Monitor review trends across all locations. Easily see how your customer review…" at bounding box center [657, 608] width 955 height 143
click at [384, 678] on button "Encourage more detailed reviews." at bounding box center [657, 709] width 955 height 63
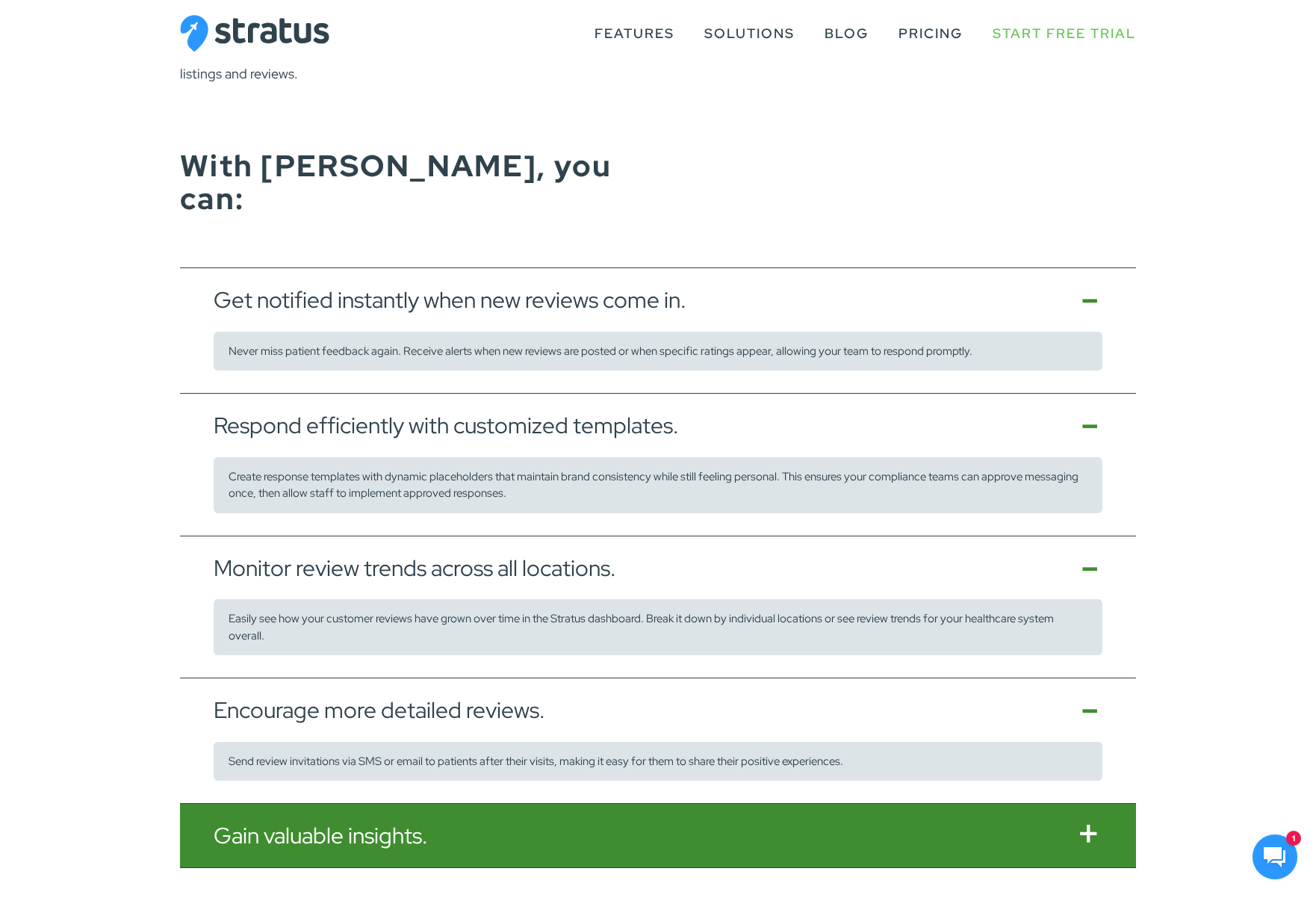
drag, startPoint x: 379, startPoint y: 724, endPoint x: 379, endPoint y: 747, distance: 23.0
click at [379, 727] on div "Encourage more detailed reviews. Send review invitations via SMS or email to pa…" at bounding box center [657, 740] width 955 height 126
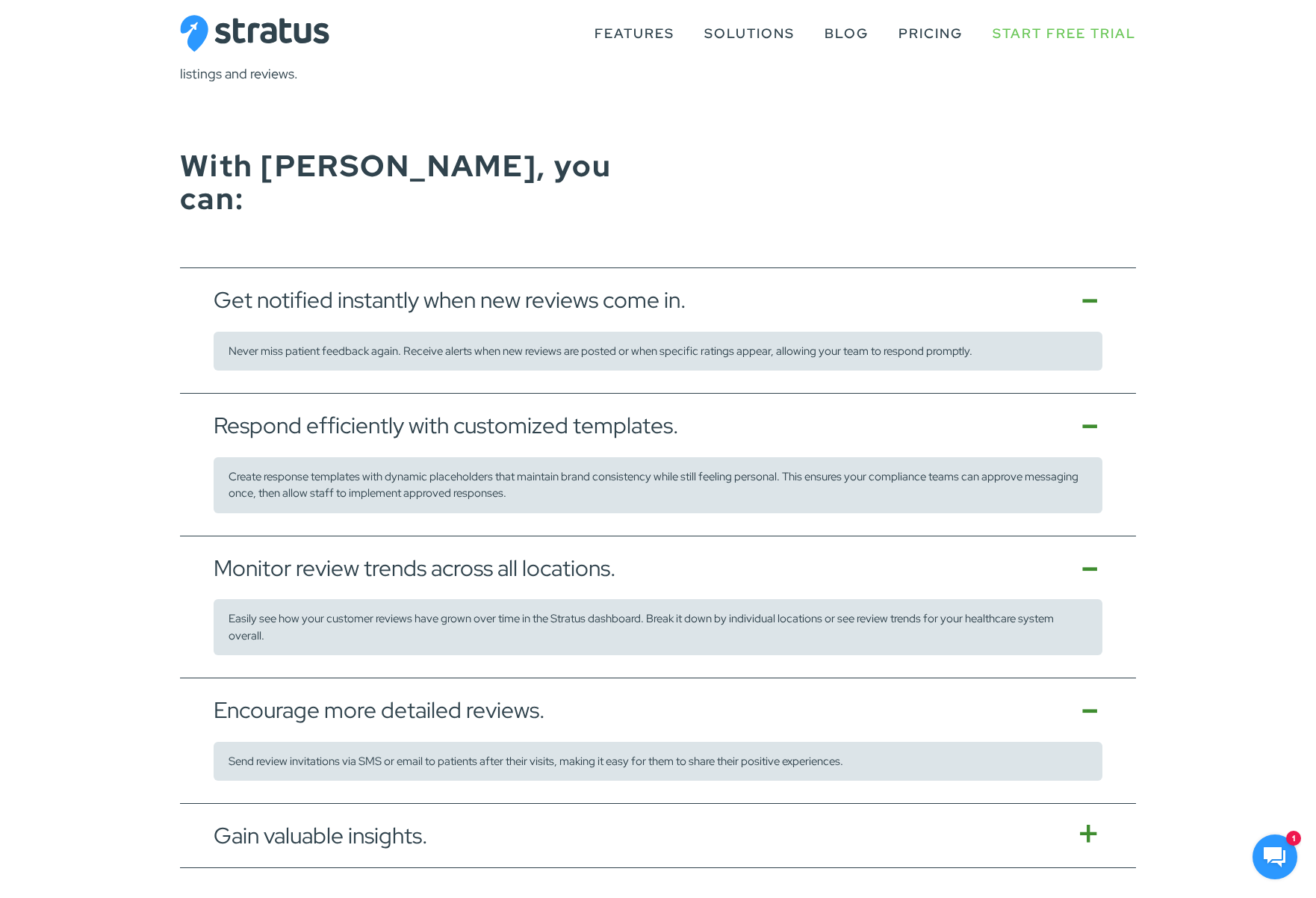
drag, startPoint x: 380, startPoint y: 758, endPoint x: 305, endPoint y: 705, distance: 91.8
click at [379, 804] on button "Gain valuable insights." at bounding box center [657, 835] width 955 height 63
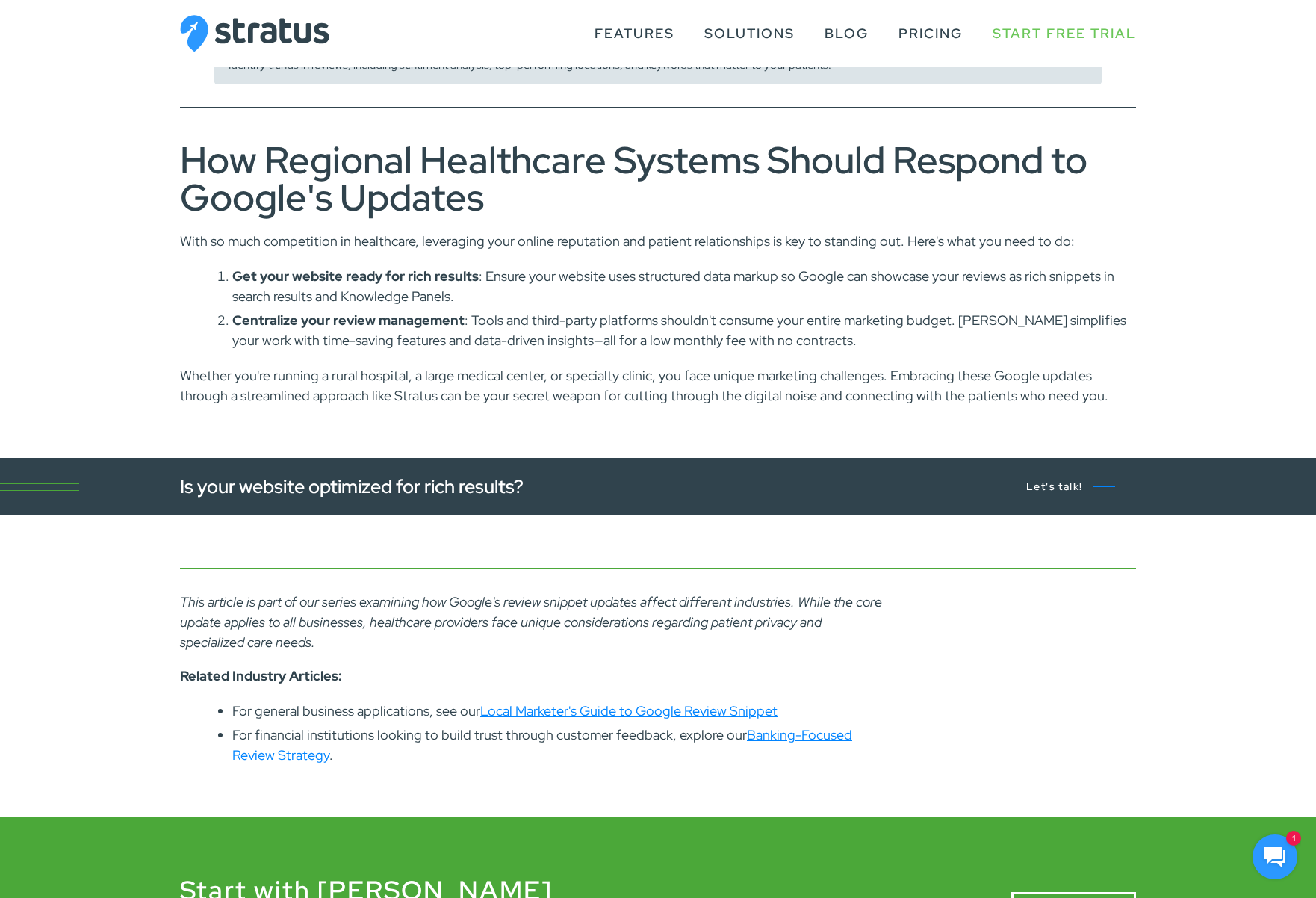
scroll to position [3376, 0]
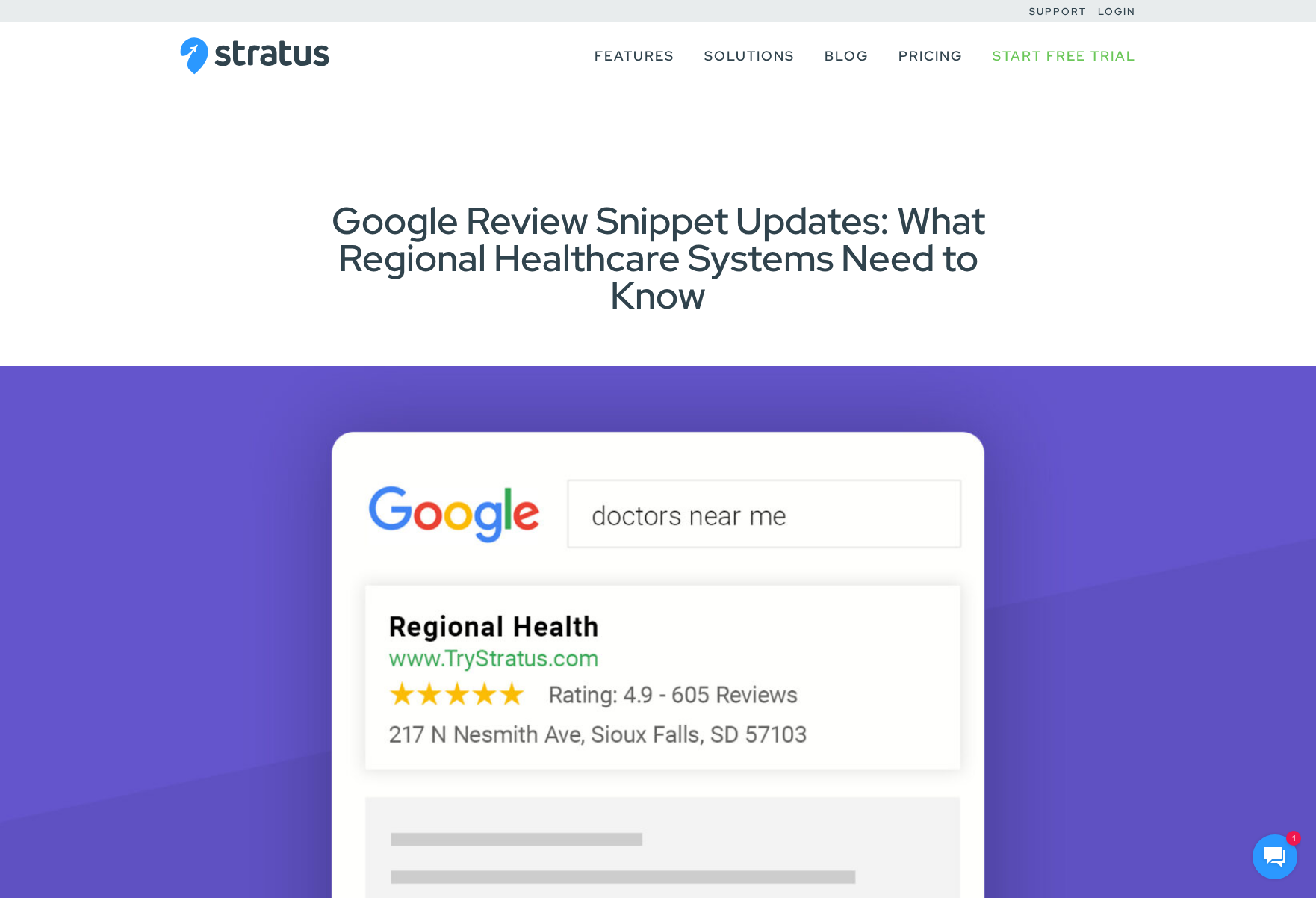
scroll to position [0, 0]
click at [851, 56] on link "Blog" at bounding box center [846, 56] width 44 height 29
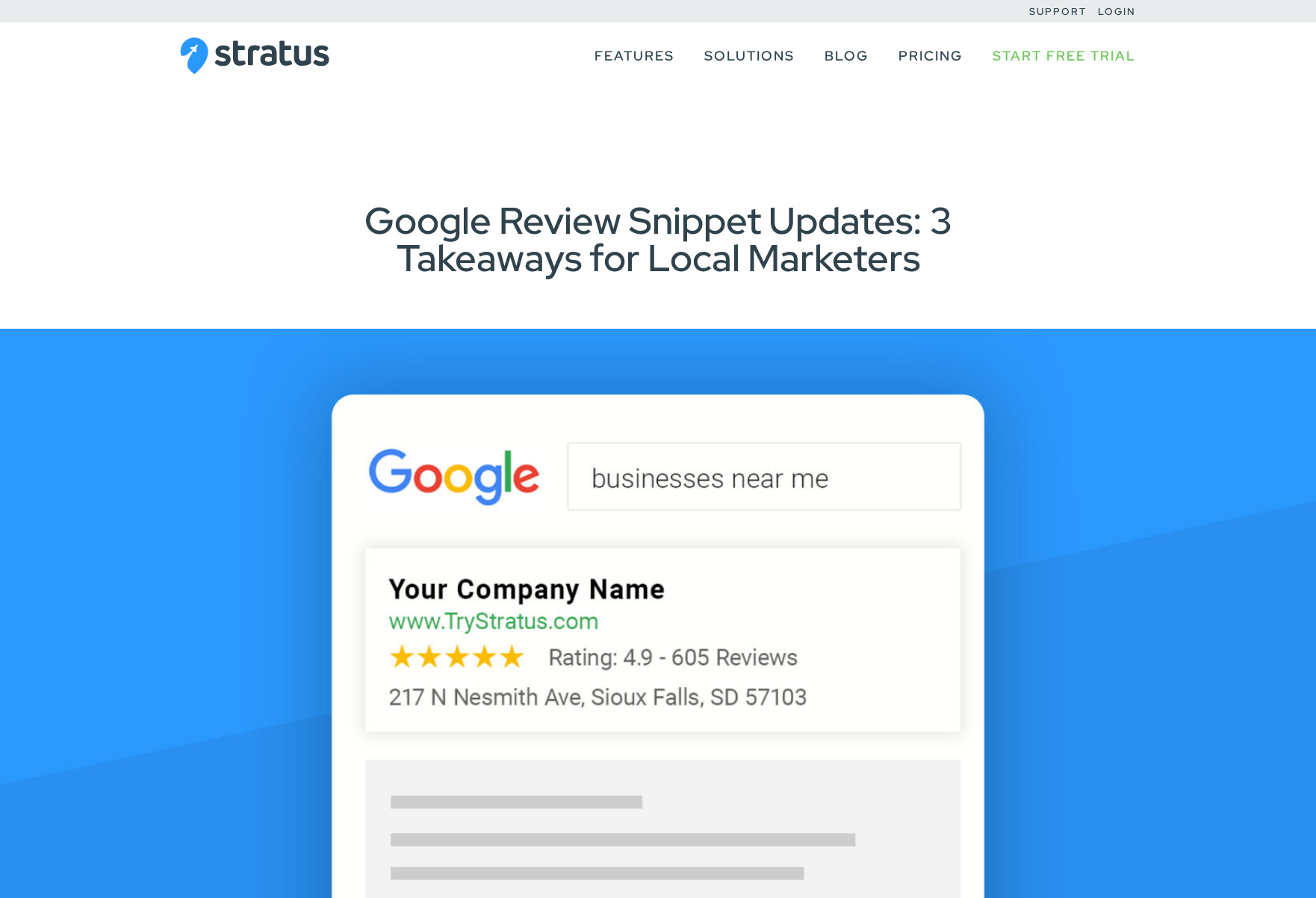
click at [143, 427] on img at bounding box center [658, 620] width 1316 height 583
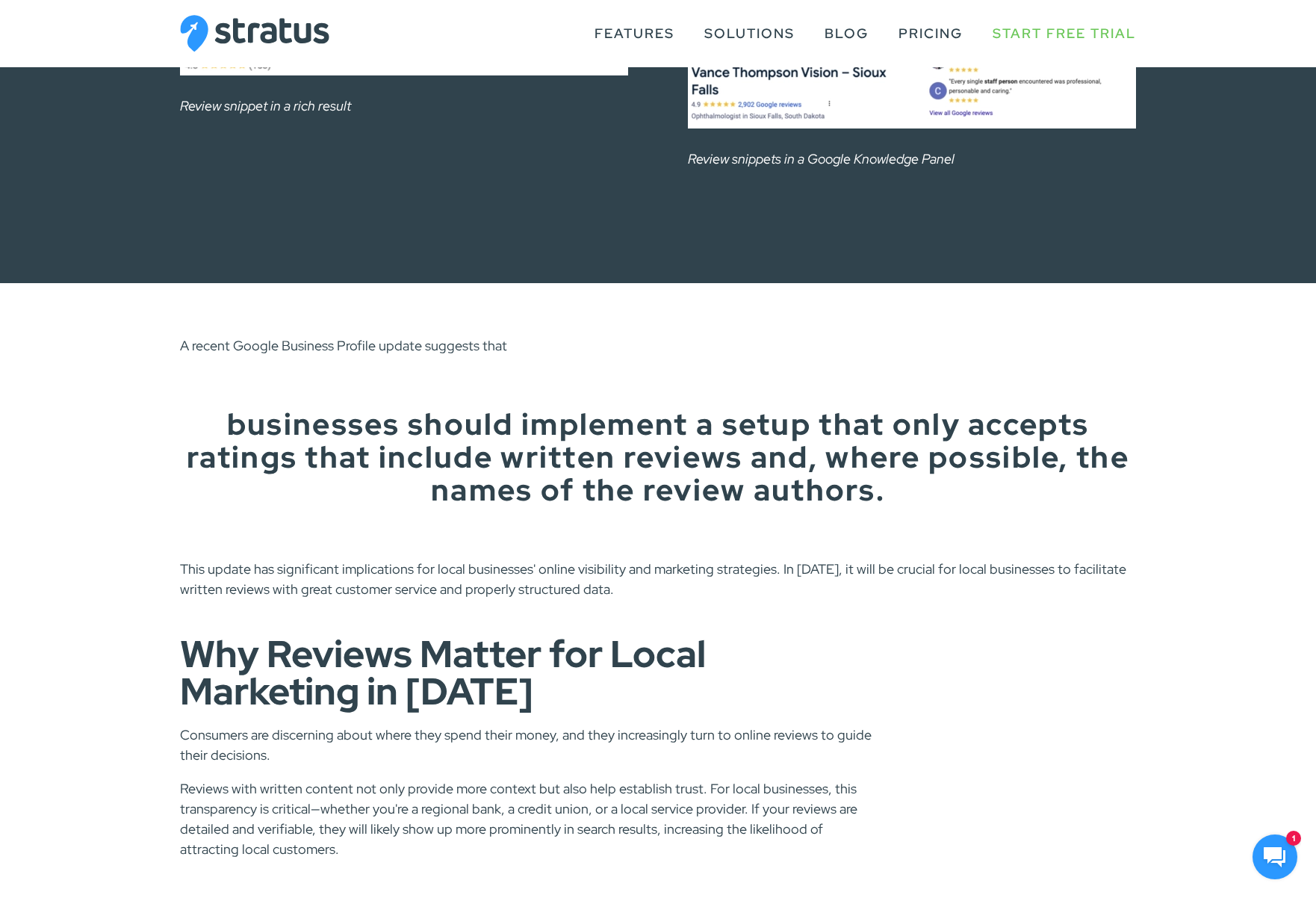
scroll to position [1417, 0]
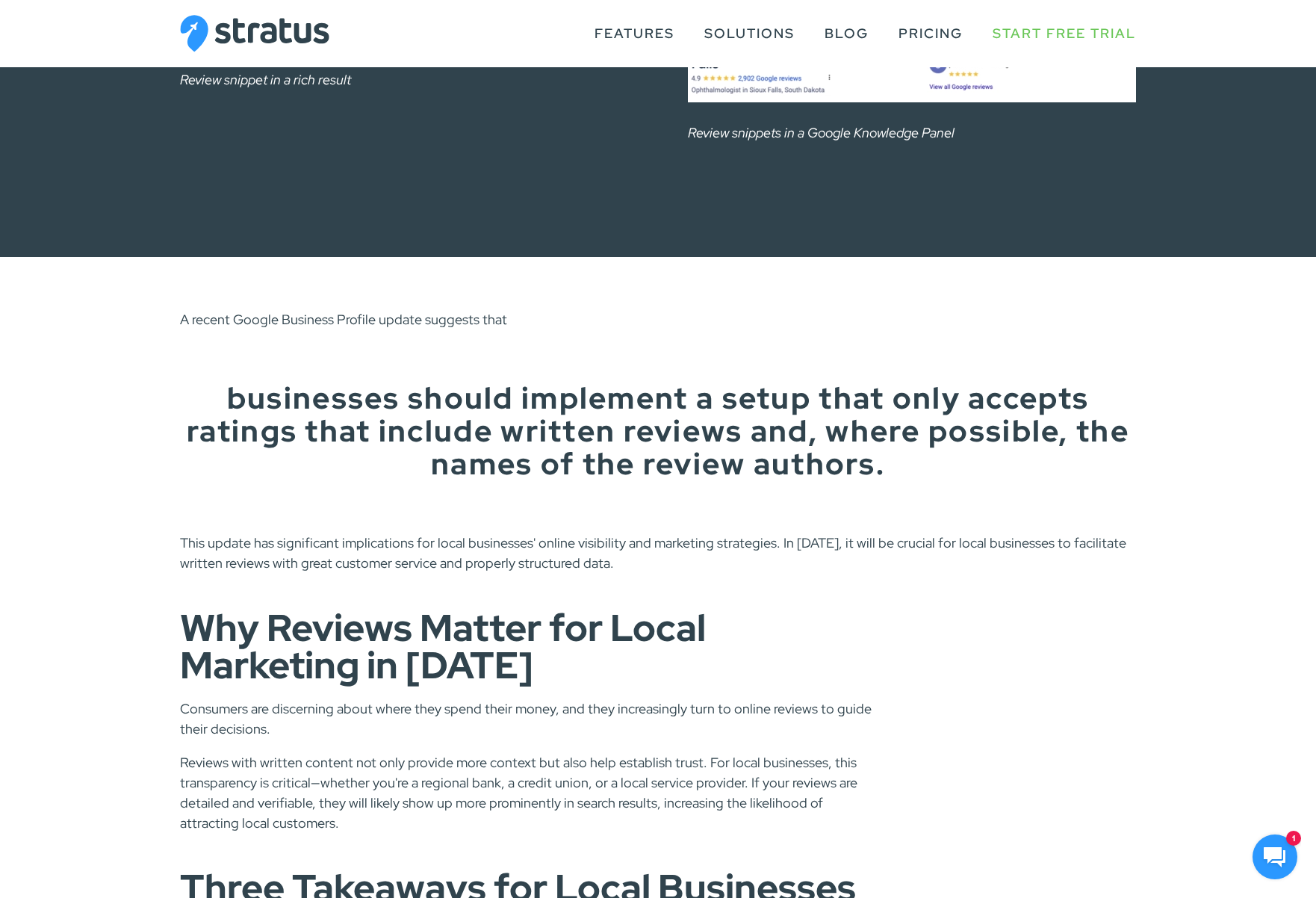
click at [116, 414] on main "Google Review Snippet Updates: 3 Takeaways for Local Marketers Did you know tha…" at bounding box center [658, 292] width 1316 height 3420
click at [130, 412] on main "Google Review Snippet Updates: 3 Takeaways for Local Marketers Did you know tha…" at bounding box center [658, 292] width 1316 height 3420
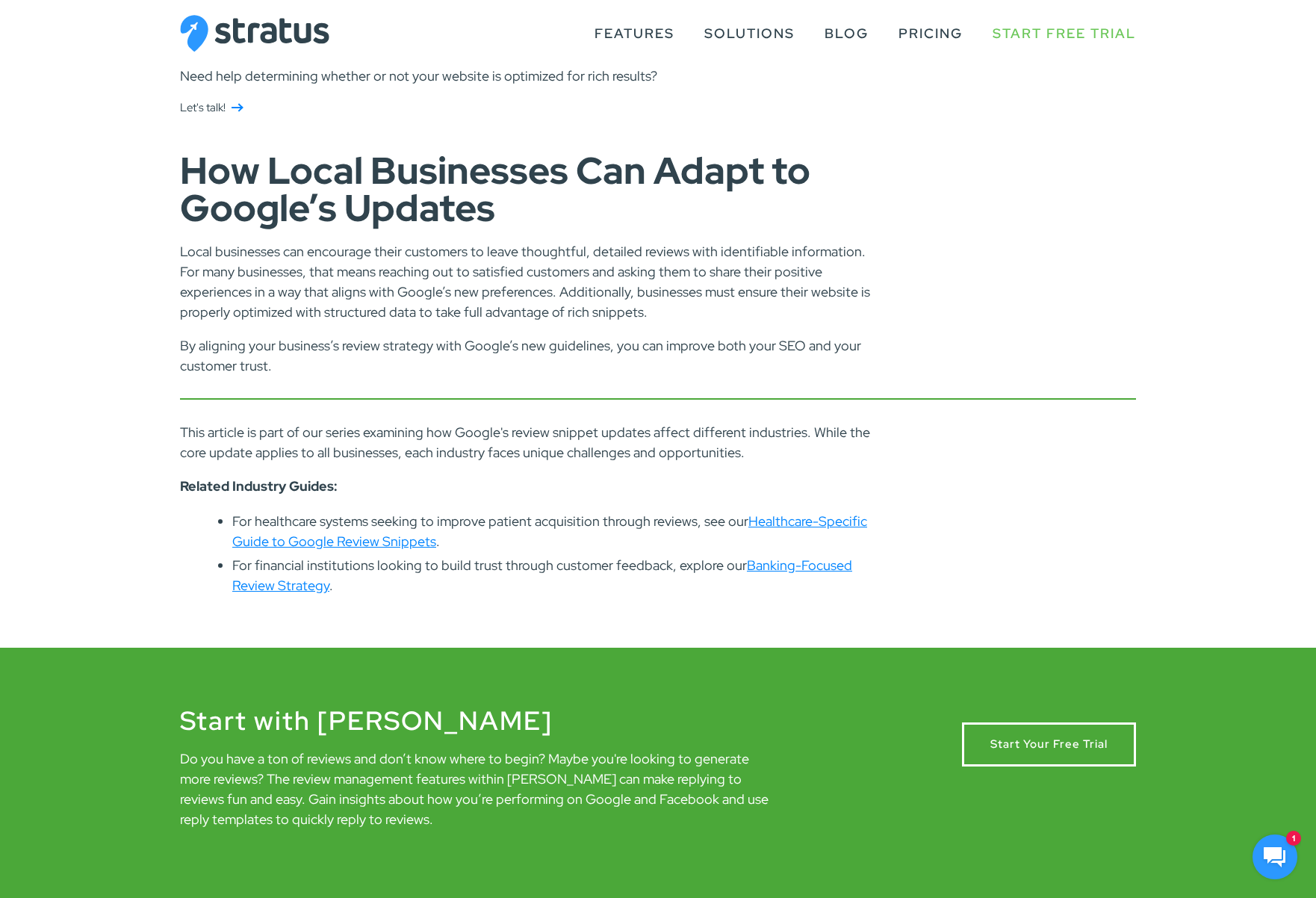
scroll to position [2525, 0]
